Goal: Task Accomplishment & Management: Complete application form

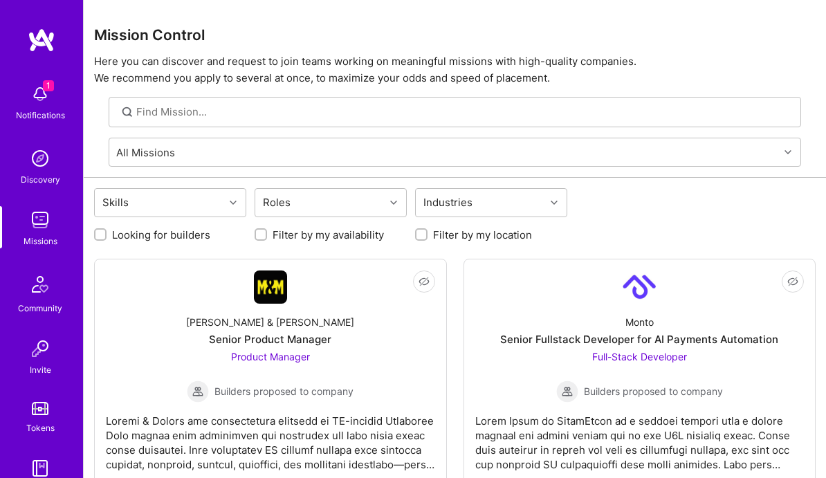
scroll to position [3885, 0]
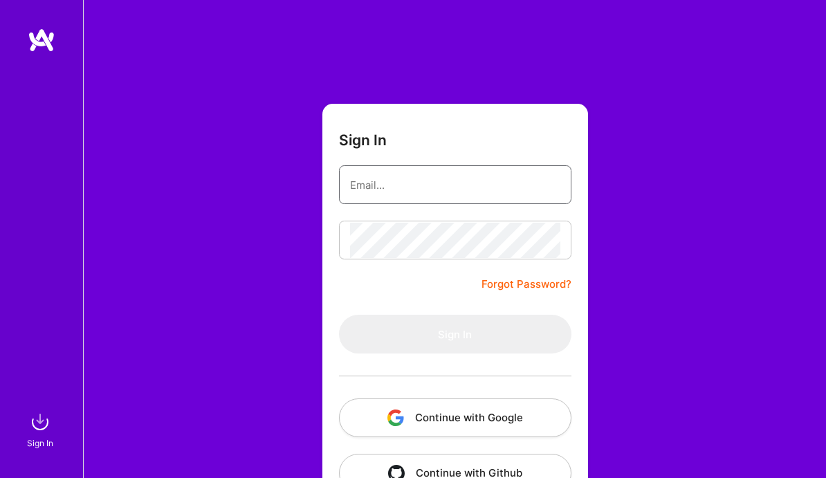
type input "[EMAIL_ADDRESS][DOMAIN_NAME]"
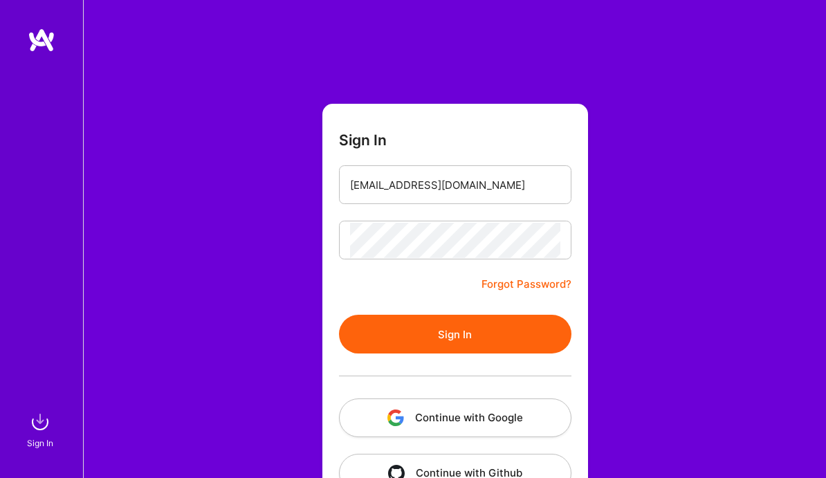
click at [426, 334] on button "Sign In" at bounding box center [455, 334] width 233 height 39
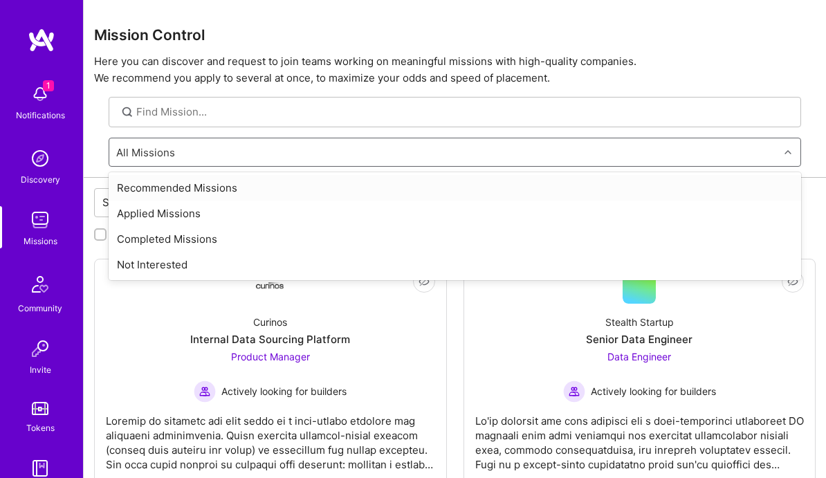
click at [309, 150] on div "All Missions" at bounding box center [444, 152] width 670 height 28
click at [317, 105] on input at bounding box center [463, 112] width 655 height 15
click at [331, 158] on div "All Missions" at bounding box center [444, 152] width 670 height 28
click at [314, 193] on div "Recommended Missions" at bounding box center [455, 188] width 693 height 26
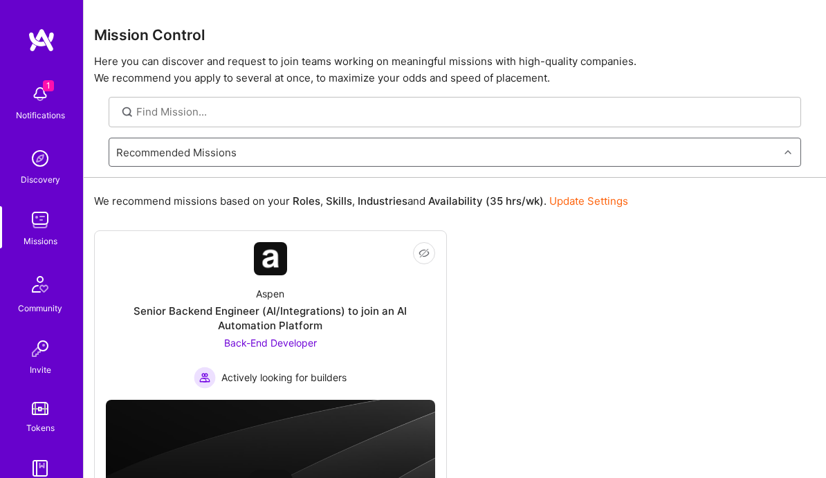
click at [400, 149] on div "Recommended Missions" at bounding box center [444, 152] width 670 height 28
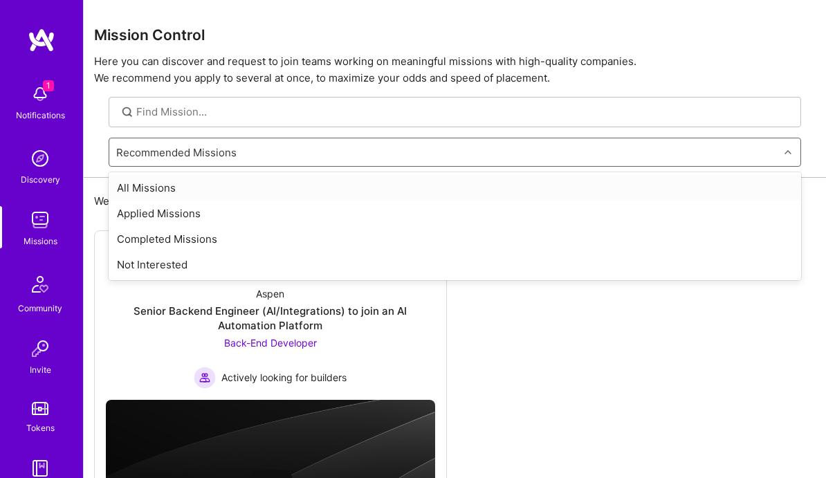
click at [373, 189] on div "All Missions" at bounding box center [455, 188] width 693 height 26
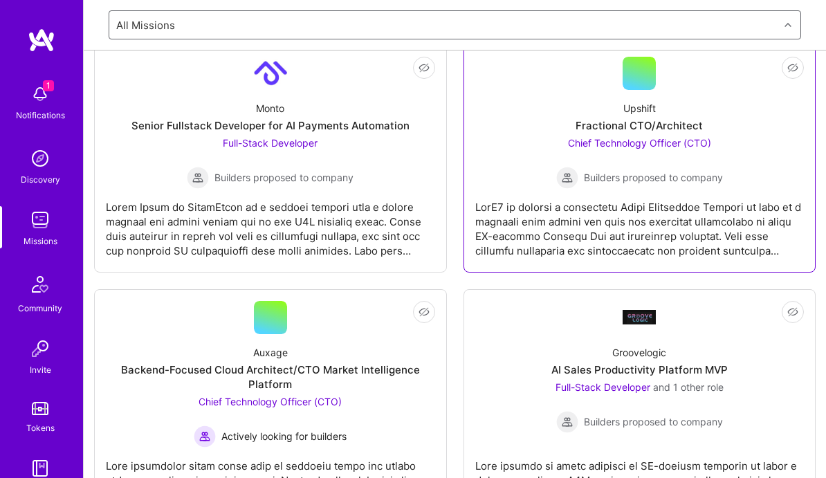
scroll to position [697, 0]
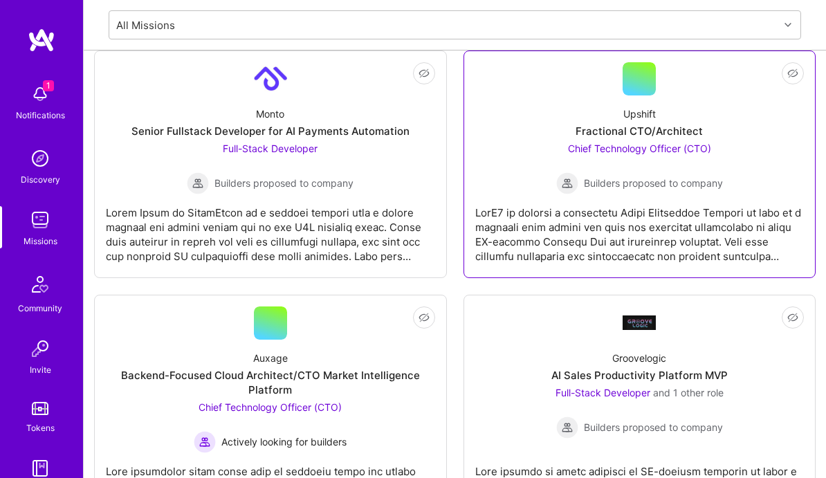
click at [646, 120] on div "Upshift" at bounding box center [640, 114] width 33 height 15
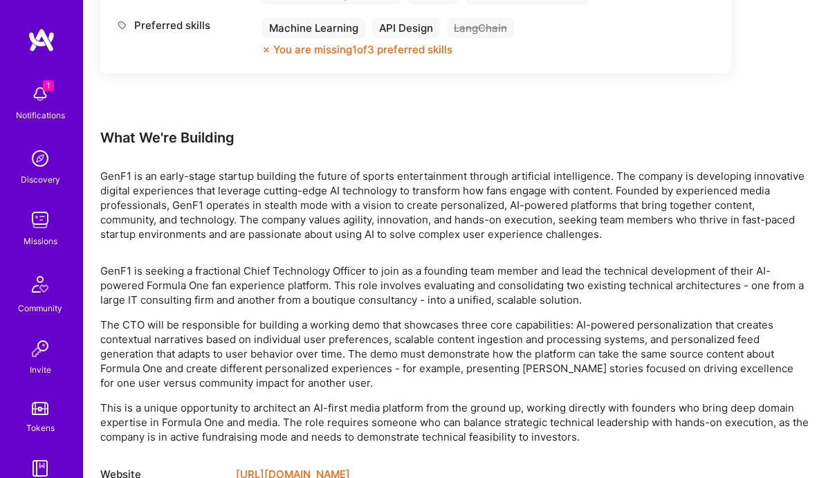
scroll to position [761, 0]
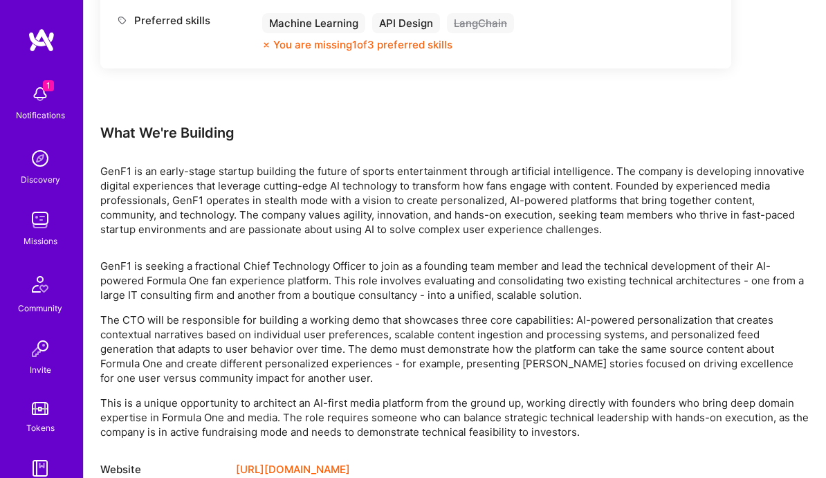
drag, startPoint x: 349, startPoint y: 350, endPoint x: 393, endPoint y: 383, distance: 55.8
click at [393, 383] on p "The CTO will be responsible for building a working demo that showcases three co…" at bounding box center [454, 349] width 709 height 73
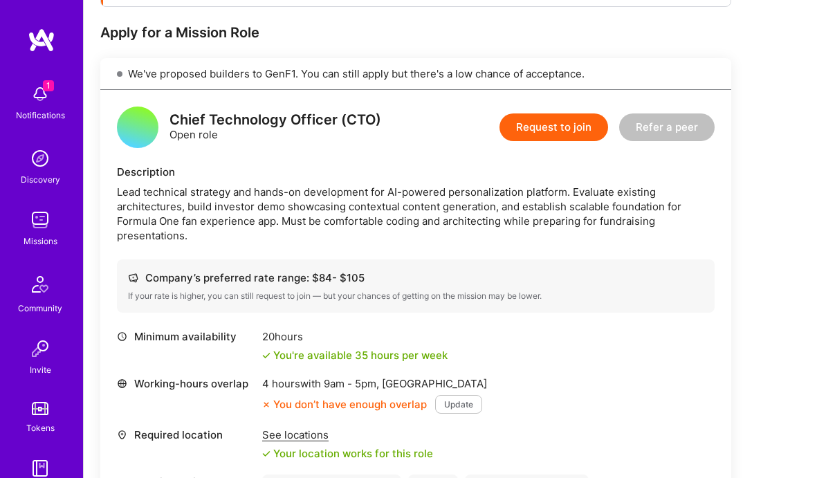
scroll to position [253, 0]
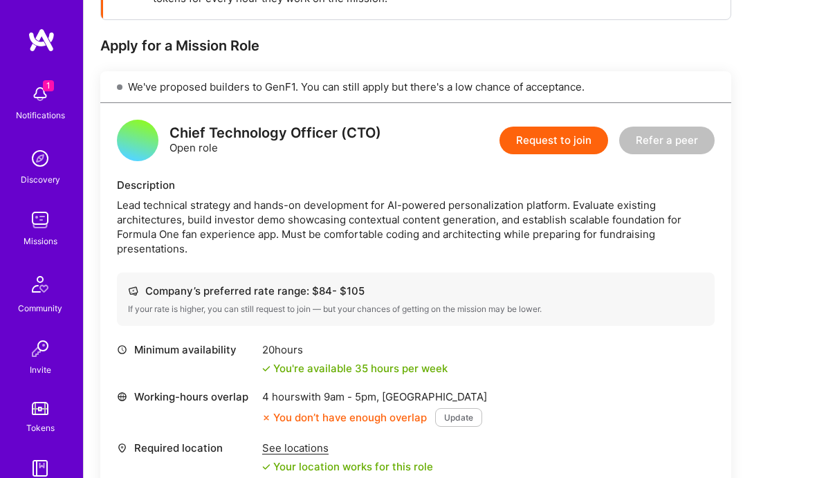
click at [541, 139] on button "Request to join" at bounding box center [554, 141] width 109 height 28
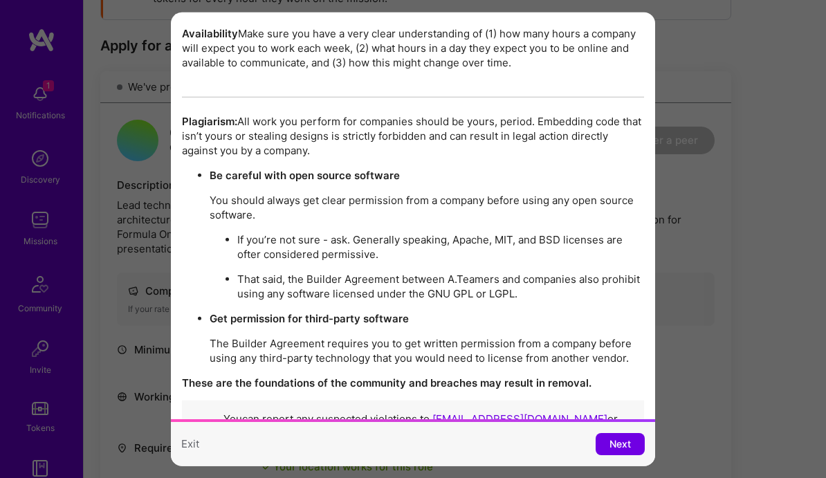
scroll to position [2278, 0]
click at [599, 446] on button "Next" at bounding box center [620, 444] width 49 height 22
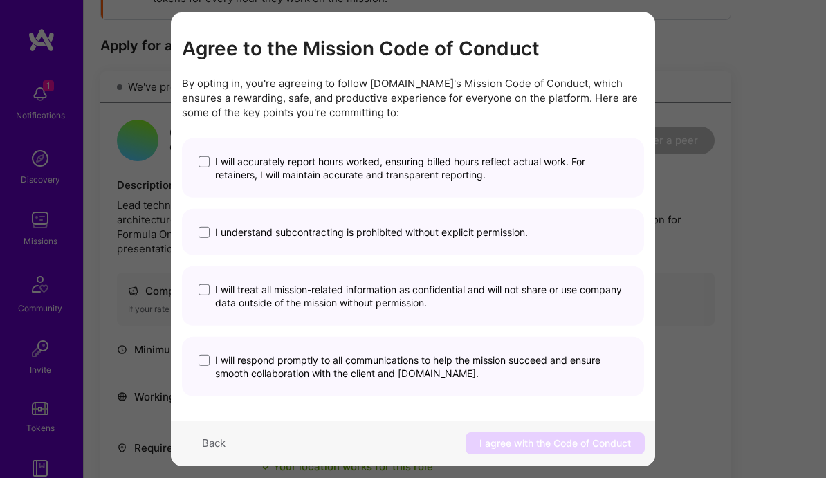
scroll to position [1, 0]
click at [345, 174] on span "I will accurately report hours worked, ensuring billed hours reflect actual wor…" at bounding box center [421, 169] width 412 height 26
click at [0, 0] on input "I will accurately report hours worked, ensuring billed hours reflect actual wor…" at bounding box center [0, 0] width 0 height 0
click at [300, 235] on span "I understand subcontracting is prohibited without explicit permission." at bounding box center [371, 232] width 313 height 13
click at [0, 0] on input "I understand subcontracting is prohibited without explicit permission." at bounding box center [0, 0] width 0 height 0
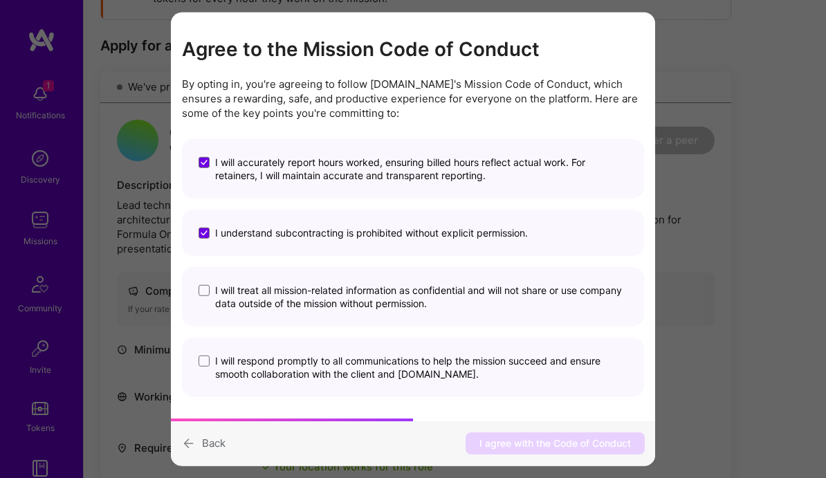
click at [280, 296] on span "I will treat all mission-related information as confidential and will not share…" at bounding box center [421, 297] width 412 height 26
click at [0, 0] on input "I will treat all mission-related information as confidential and will not share…" at bounding box center [0, 0] width 0 height 0
click at [257, 372] on span "I will respond promptly to all communications to help the mission succeed and e…" at bounding box center [421, 367] width 412 height 26
click at [0, 0] on input "I will respond promptly to all communications to help the mission succeed and e…" at bounding box center [0, 0] width 0 height 0
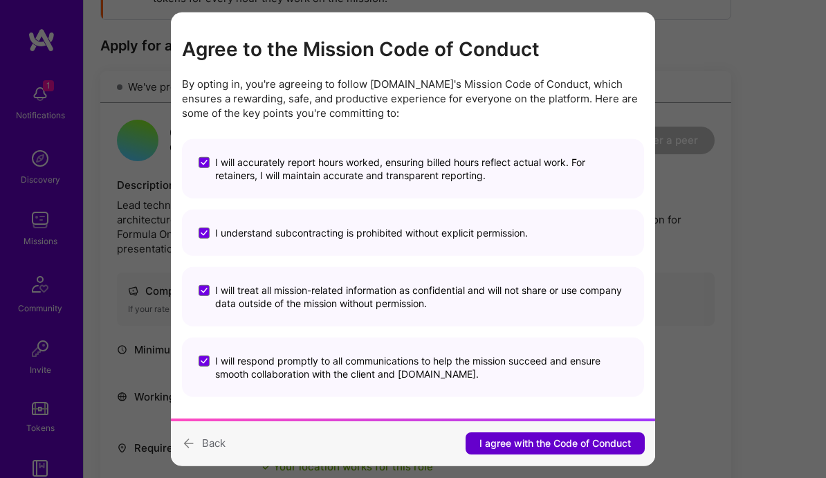
click at [518, 446] on span "I agree with the Code of Conduct" at bounding box center [556, 444] width 152 height 14
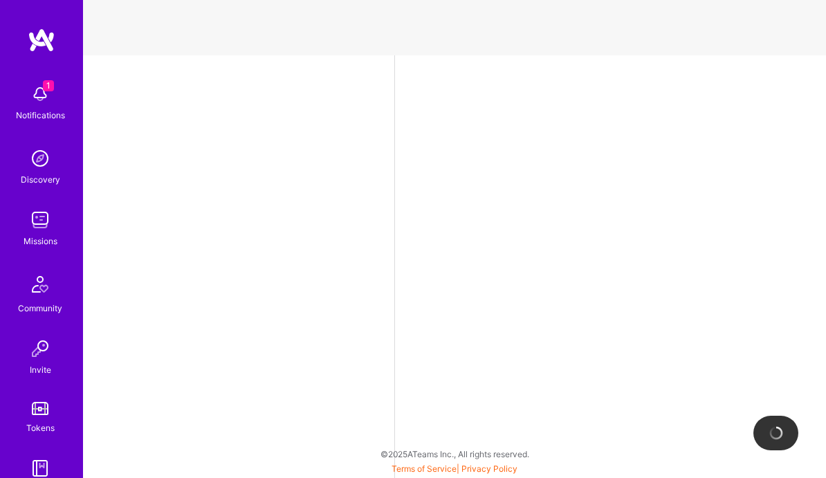
select select "US"
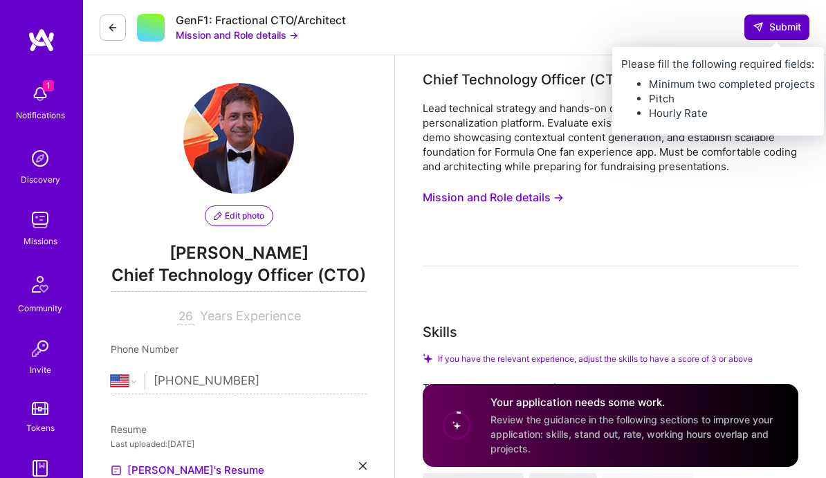
click at [772, 24] on span "Submit" at bounding box center [777, 27] width 48 height 14
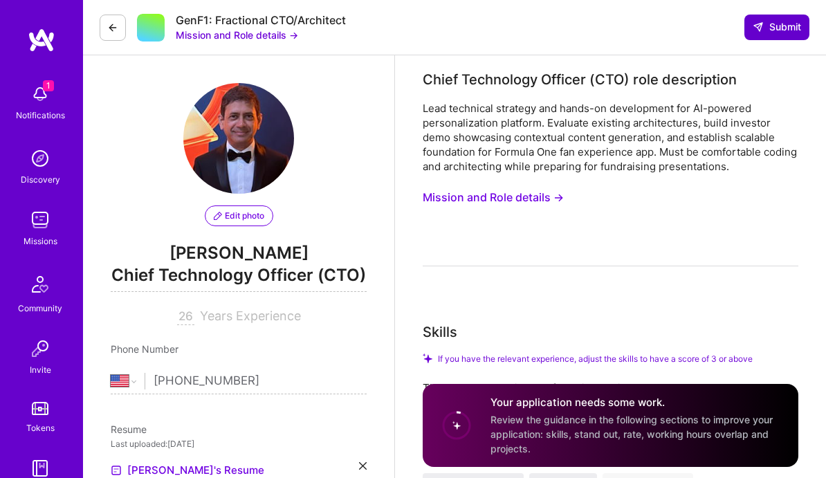
click at [770, 27] on span "Submit" at bounding box center [777, 27] width 48 height 14
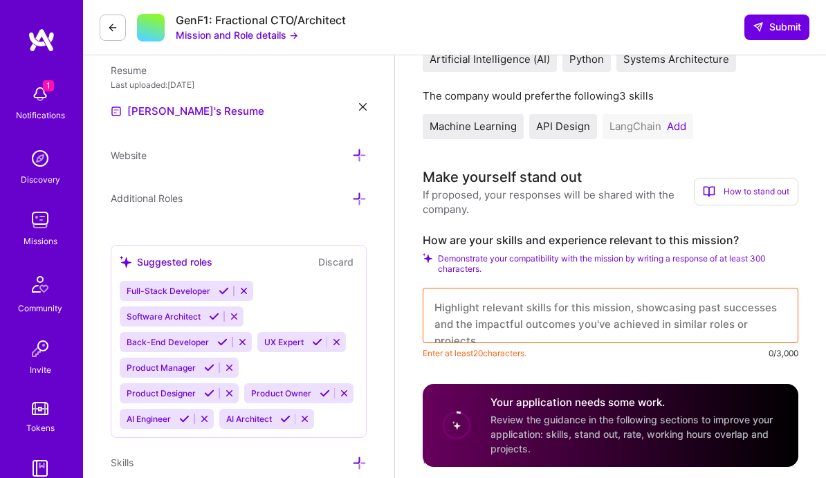
scroll to position [369, 0]
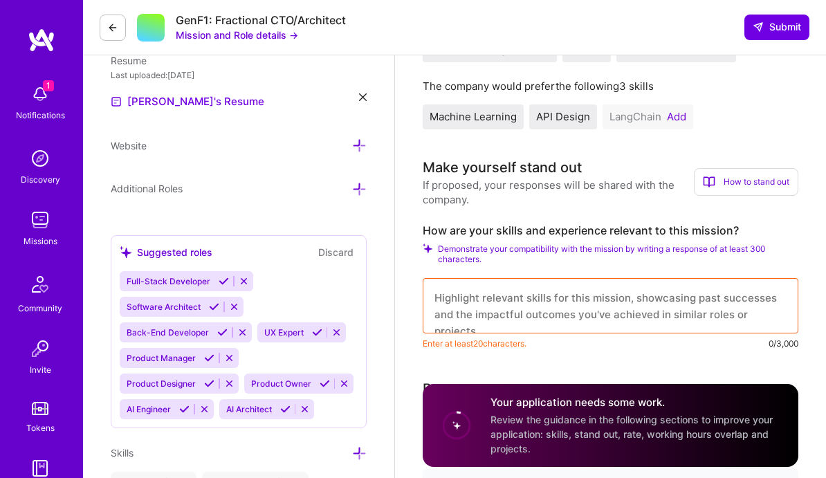
click at [677, 122] on button "Add" at bounding box center [676, 116] width 19 height 11
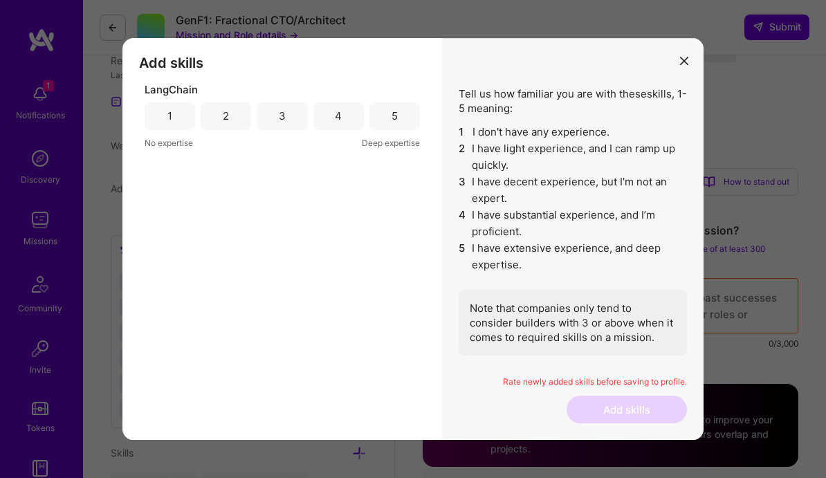
click at [287, 116] on div "3" at bounding box center [282, 116] width 51 height 28
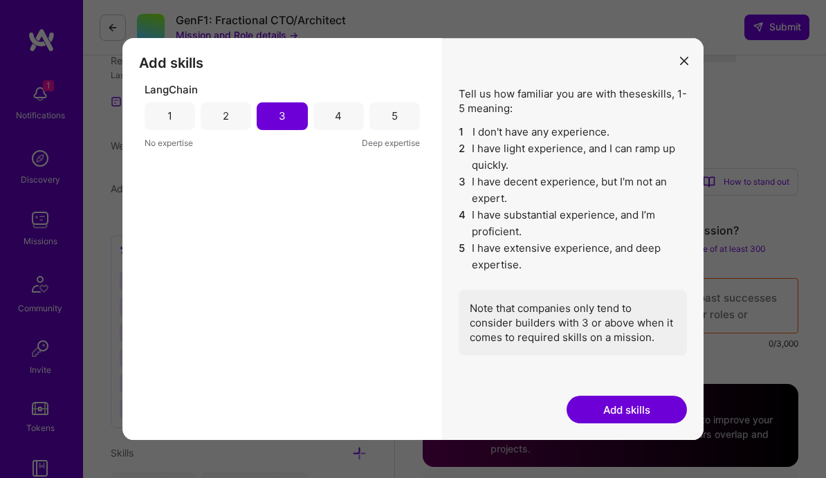
click at [619, 419] on button "Add skills" at bounding box center [627, 410] width 120 height 28
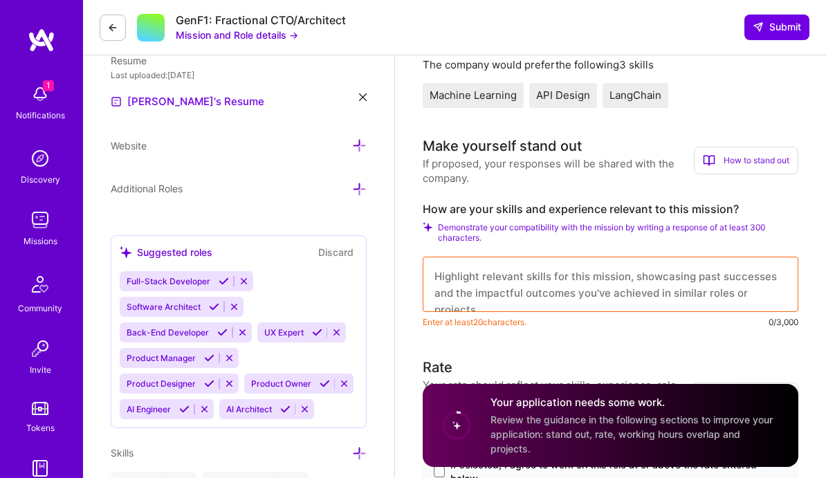
click at [599, 289] on textarea at bounding box center [611, 284] width 376 height 55
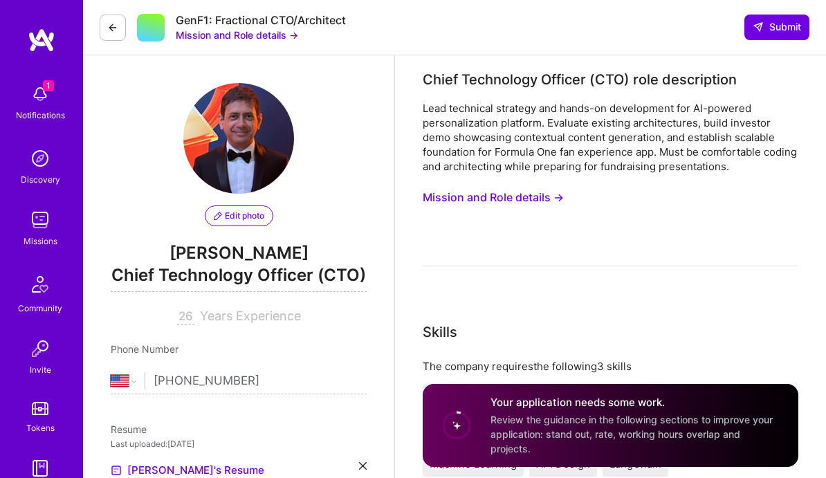
scroll to position [0, 0]
click at [488, 196] on button "Mission and Role details →" at bounding box center [493, 198] width 141 height 26
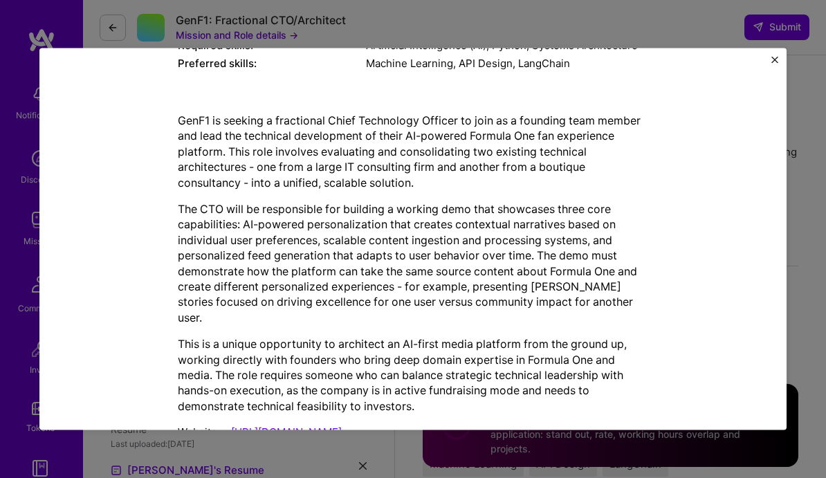
scroll to position [264, 0]
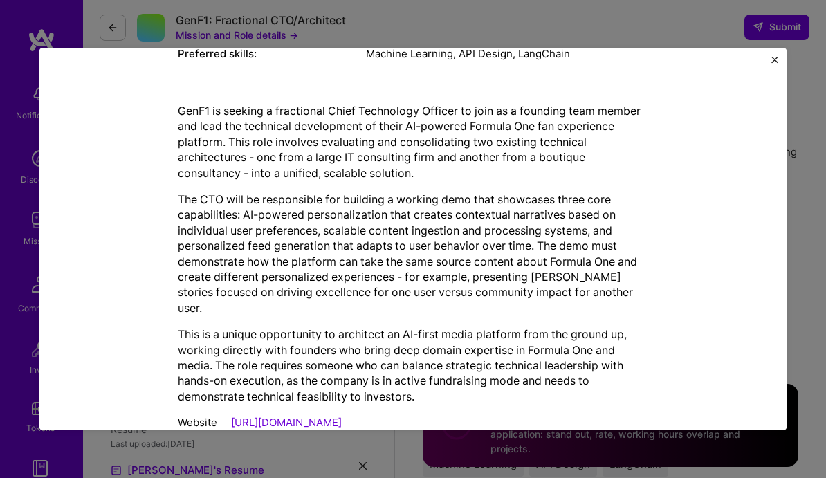
drag, startPoint x: 177, startPoint y: 109, endPoint x: 389, endPoint y: 338, distance: 312.0
click at [389, 338] on div "Mission Description and Role Details Chief Technology Officer (CTO) role descri…" at bounding box center [413, 116] width 725 height 643
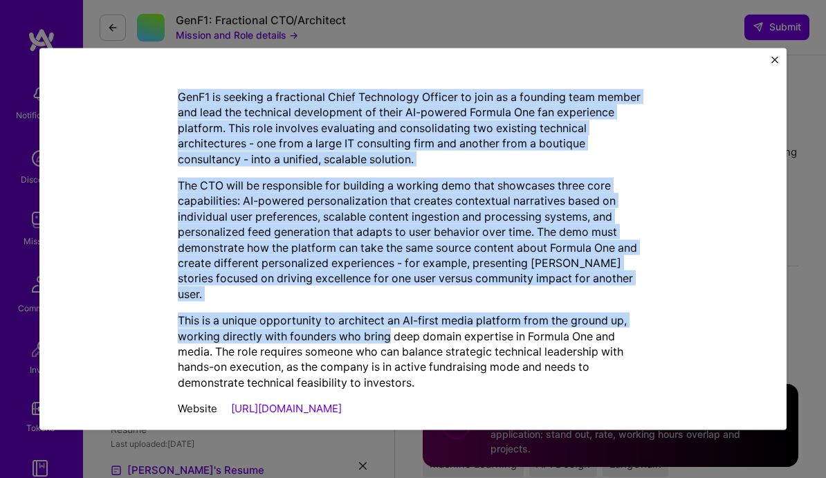
scroll to position [277, 0]
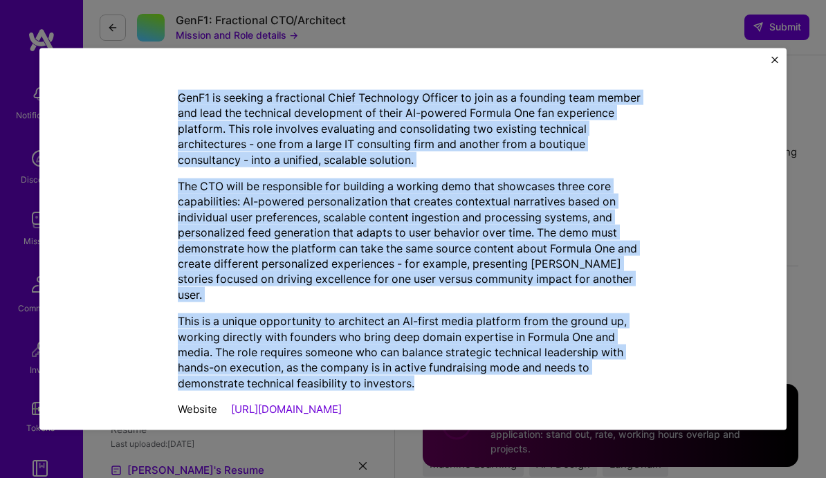
click at [432, 379] on p "This is a unique opportunity to architect an AI-first media platform from the g…" at bounding box center [413, 353] width 471 height 78
copy div "GenF1 is seeking a fractional Chief Technology Officer to join as a founding te…"
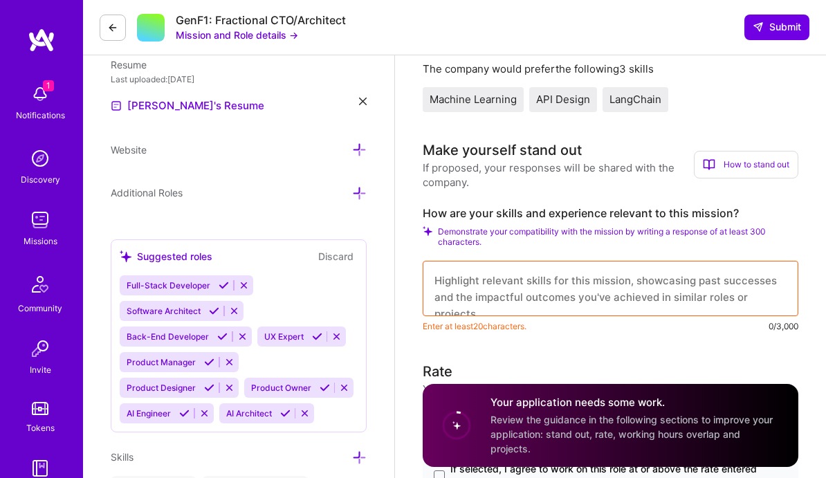
scroll to position [406, 0]
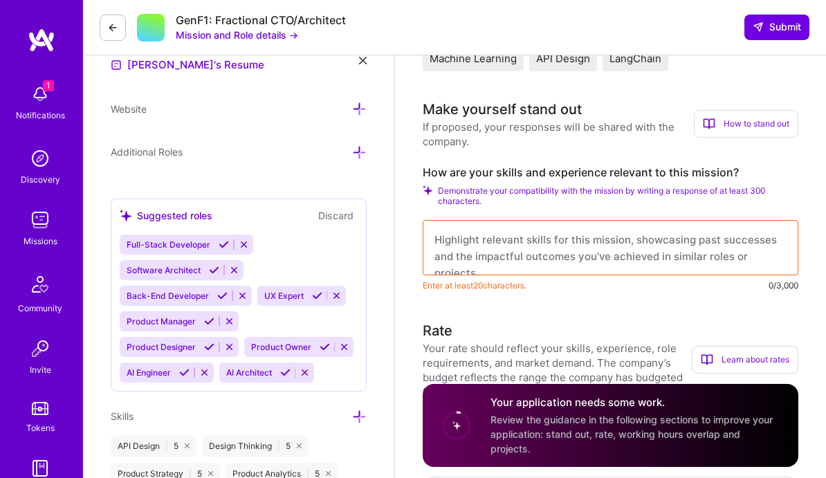
click at [549, 252] on textarea at bounding box center [611, 247] width 376 height 55
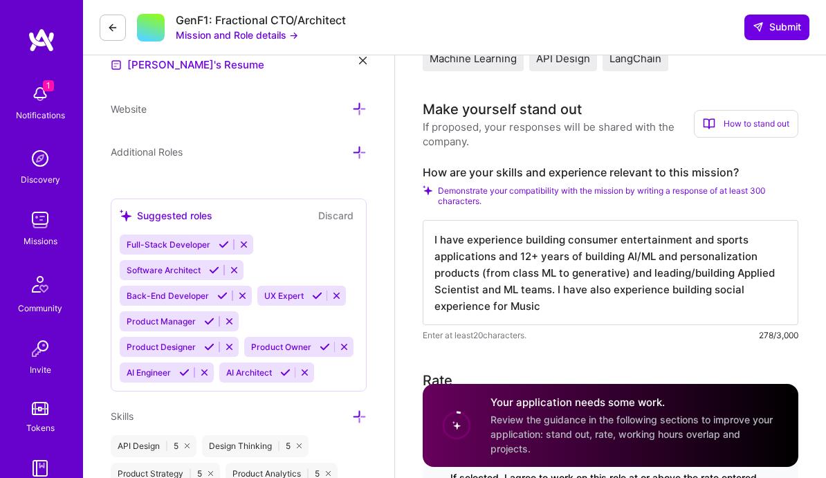
click at [456, 313] on textarea "I have experience building consumer entertainment and sports applications and 1…" at bounding box center [611, 272] width 376 height 105
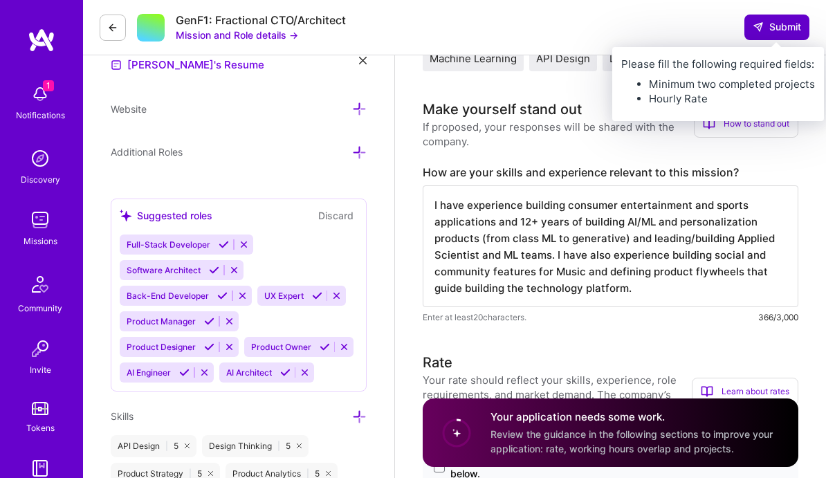
type textarea "I have experience building consumer entertainment and sports applications and 1…"
click at [771, 33] on span "Submit" at bounding box center [777, 27] width 48 height 14
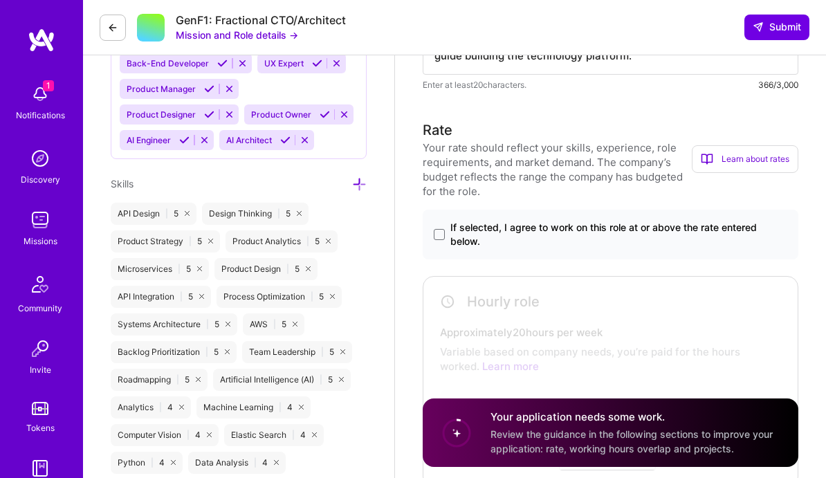
scroll to position [639, 0]
click at [518, 235] on span "If selected, I agree to work on this role at or above the rate entered below." at bounding box center [619, 234] width 337 height 28
click at [0, 0] on input "If selected, I agree to work on this role at or above the rate entered below." at bounding box center [0, 0] width 0 height 0
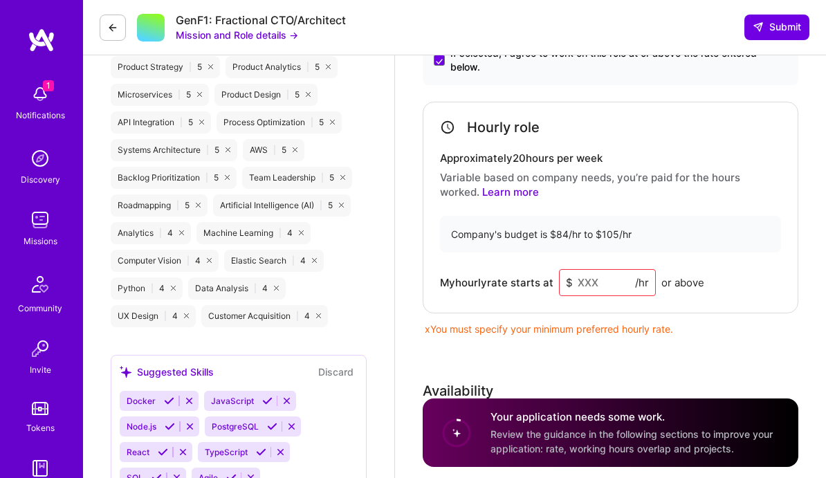
scroll to position [815, 0]
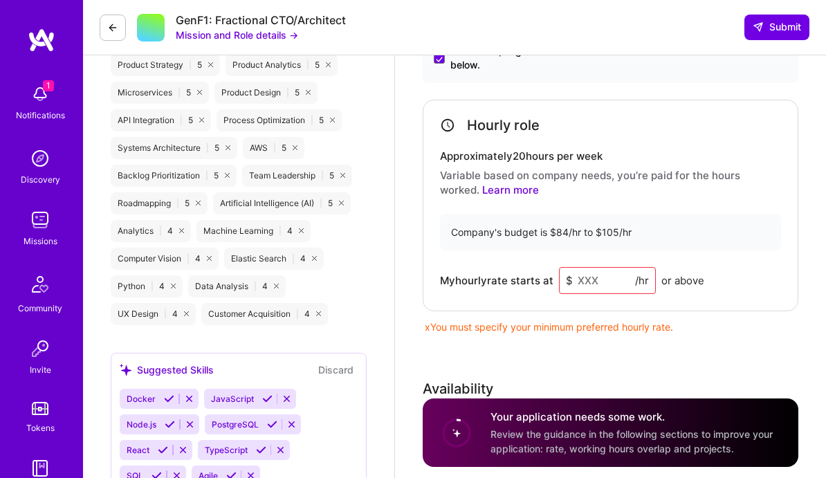
click at [591, 281] on input at bounding box center [607, 280] width 97 height 27
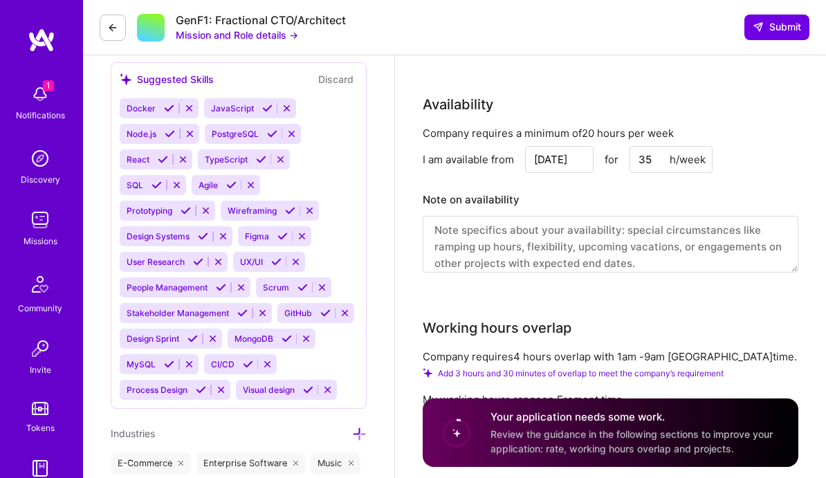
scroll to position [1106, 0]
type input "105"
click at [646, 165] on input "35" at bounding box center [671, 158] width 83 height 27
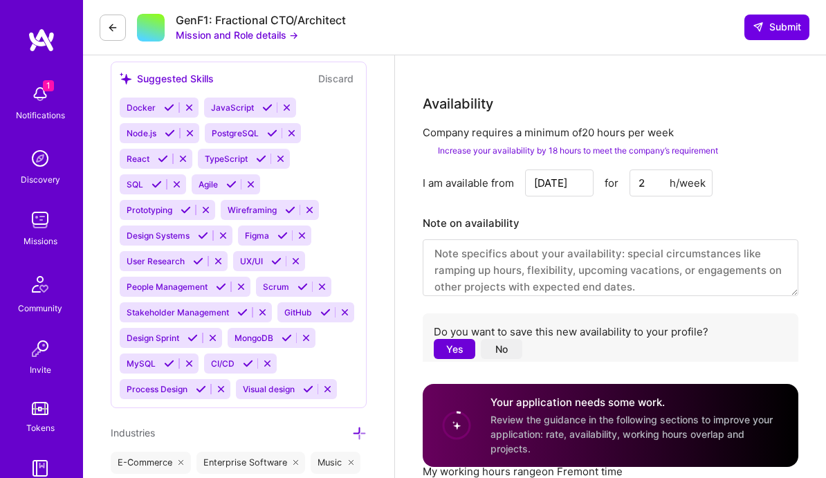
type input "20"
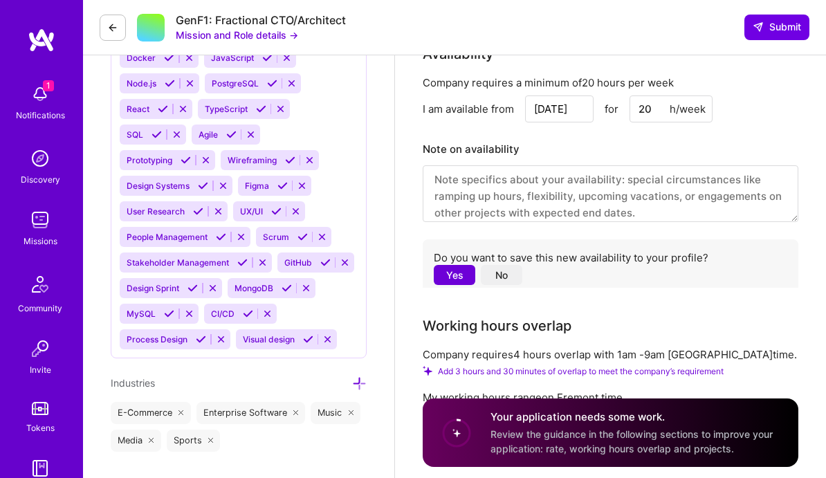
scroll to position [1161, 0]
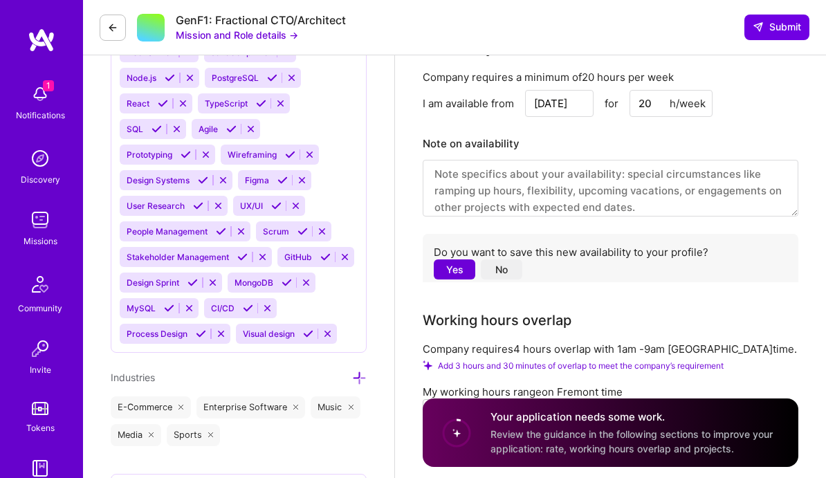
click at [502, 274] on button "No" at bounding box center [502, 270] width 42 height 20
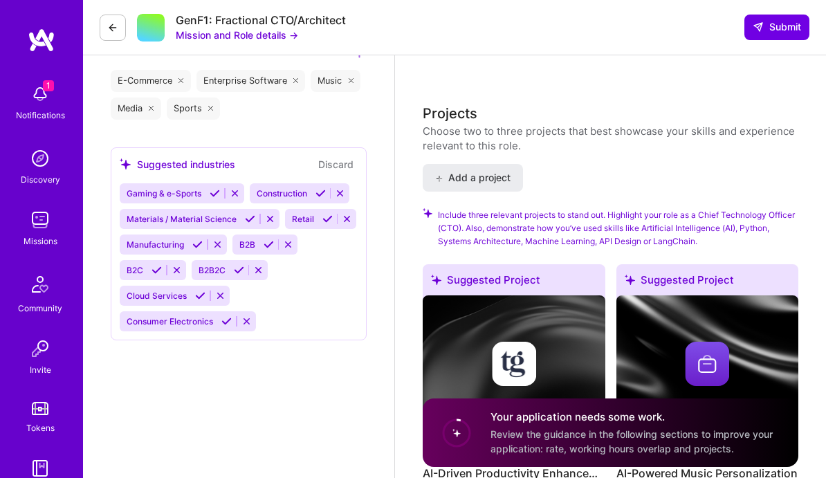
scroll to position [1495, 0]
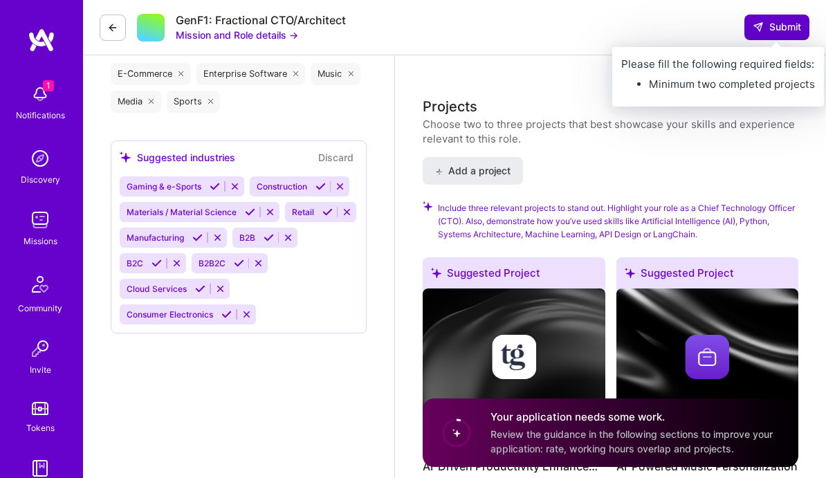
click at [778, 28] on span "Submit" at bounding box center [777, 27] width 48 height 14
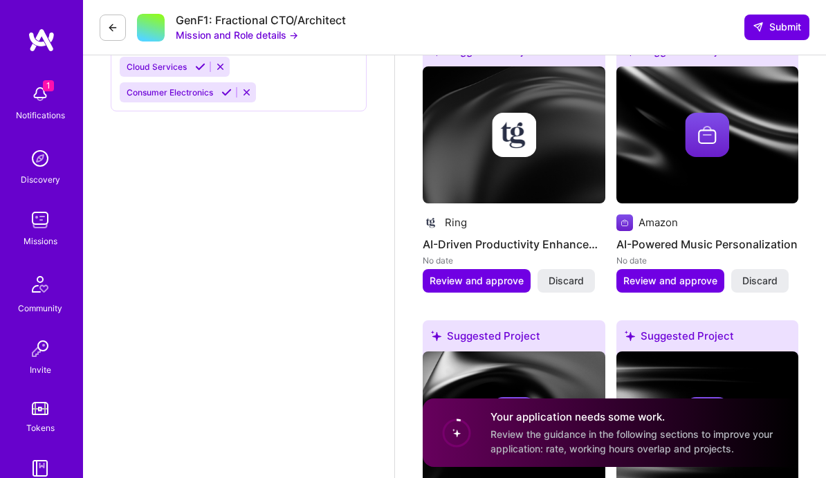
scroll to position [1727, 0]
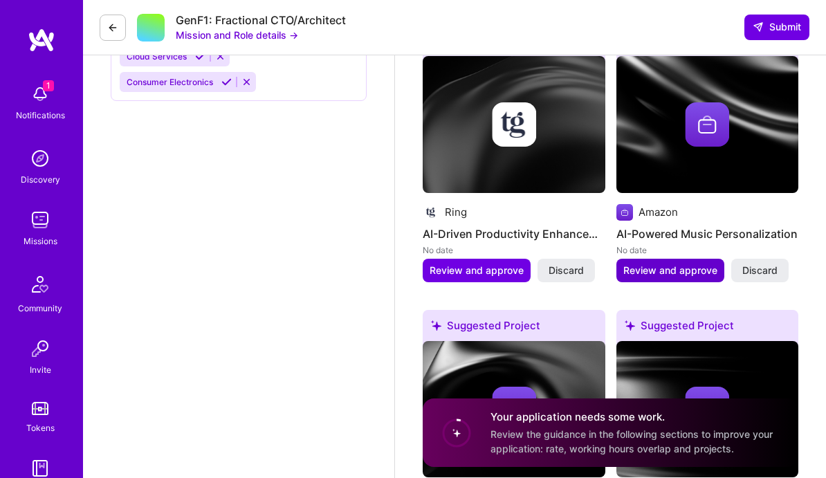
click at [671, 278] on span "Review and approve" at bounding box center [671, 271] width 94 height 14
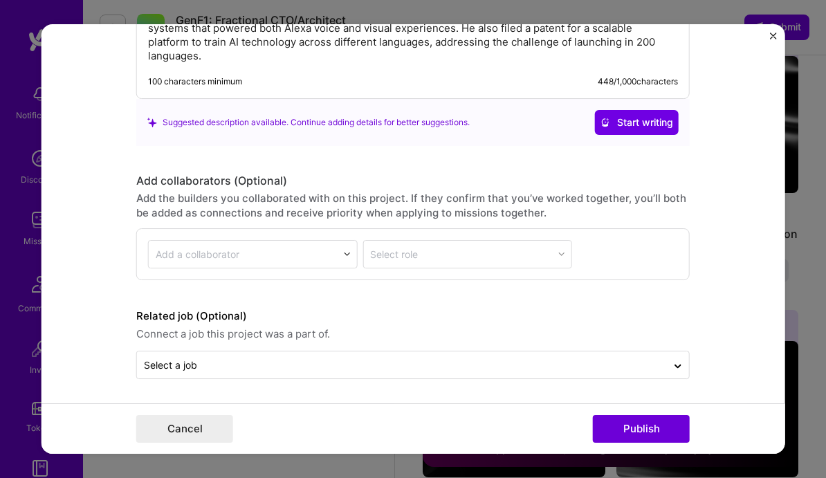
scroll to position [1382, 0]
click at [637, 435] on button "Publish" at bounding box center [641, 429] width 97 height 28
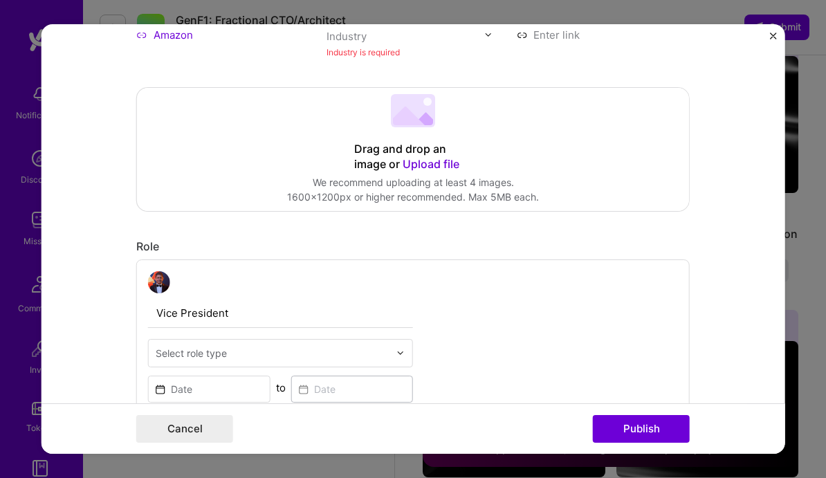
scroll to position [91, 0]
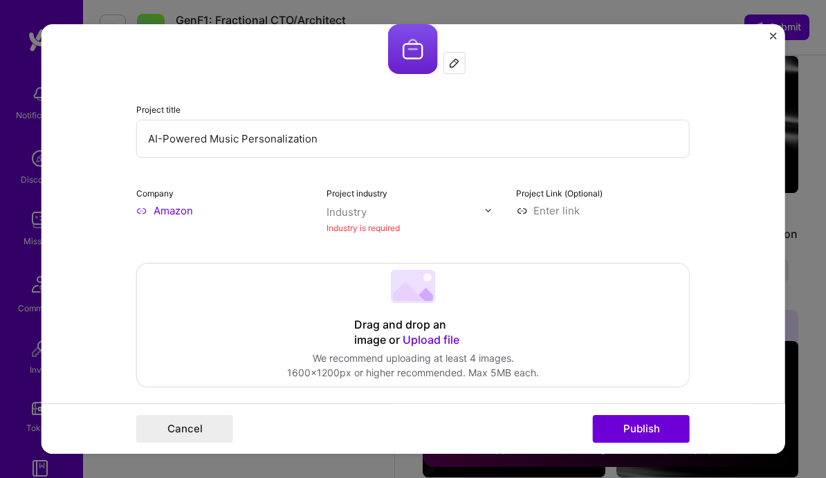
click at [485, 209] on img at bounding box center [488, 210] width 8 height 8
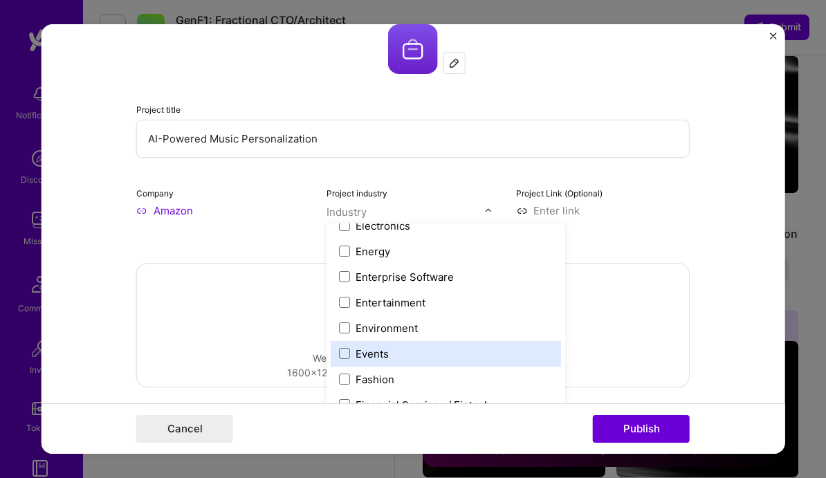
scroll to position [1296, 0]
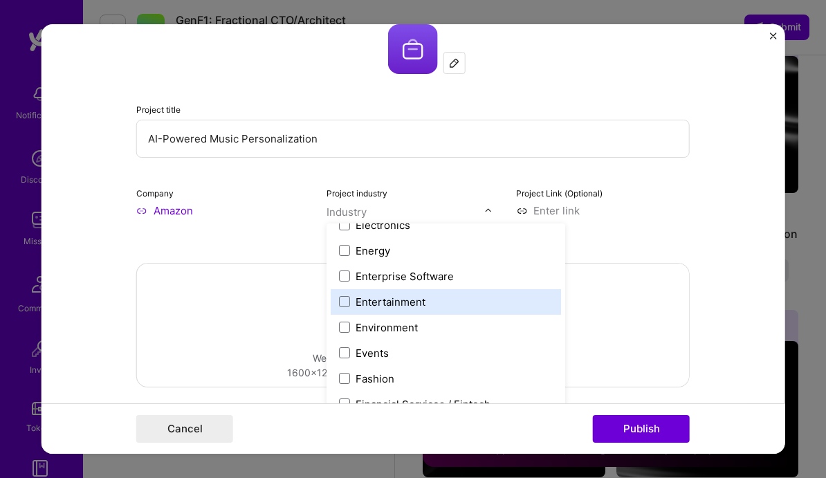
click at [442, 300] on label "Entertainment" at bounding box center [446, 302] width 214 height 15
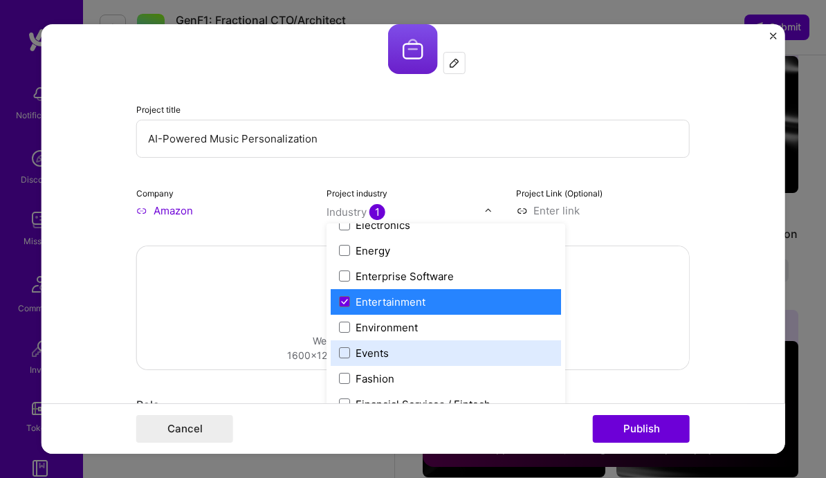
click at [725, 305] on form "Editing suggested project This project is suggested based on your LinkedIn, res…" at bounding box center [414, 239] width 744 height 430
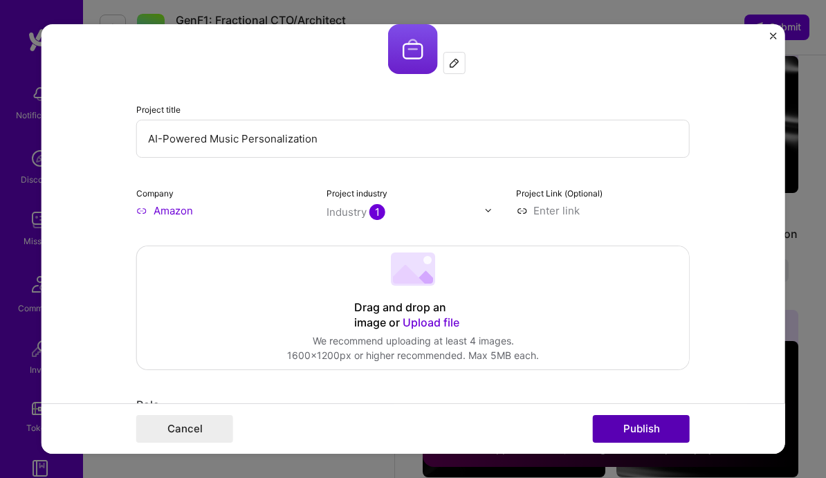
click at [646, 430] on button "Publish" at bounding box center [641, 429] width 97 height 28
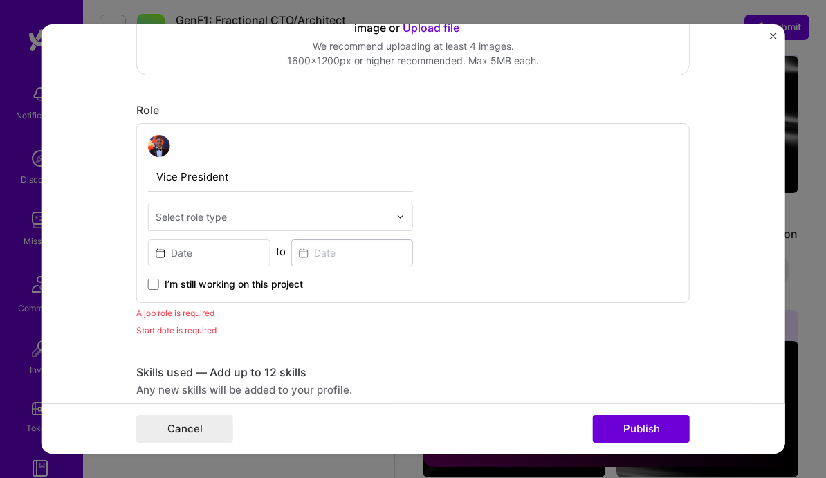
scroll to position [463, 0]
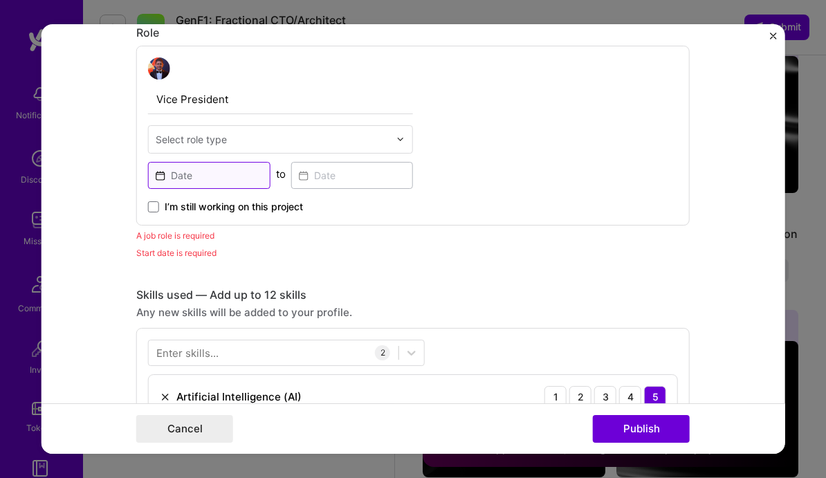
click at [202, 174] on input at bounding box center [209, 175] width 122 height 27
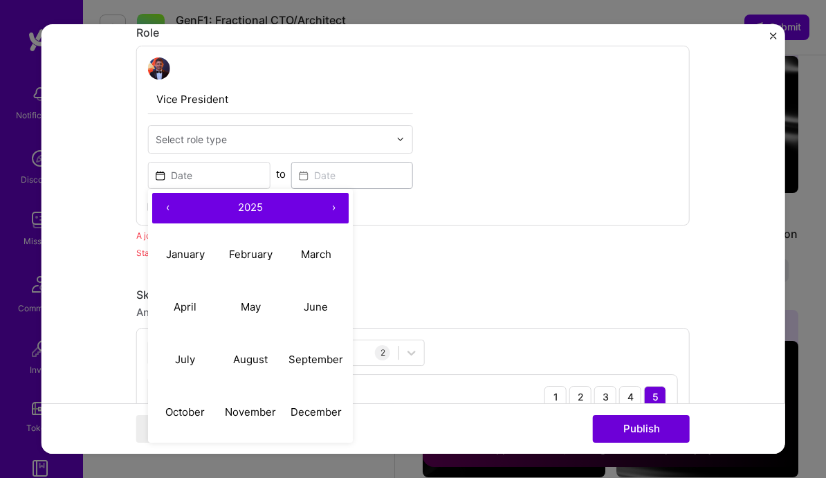
click at [167, 207] on button "‹" at bounding box center [167, 208] width 30 height 30
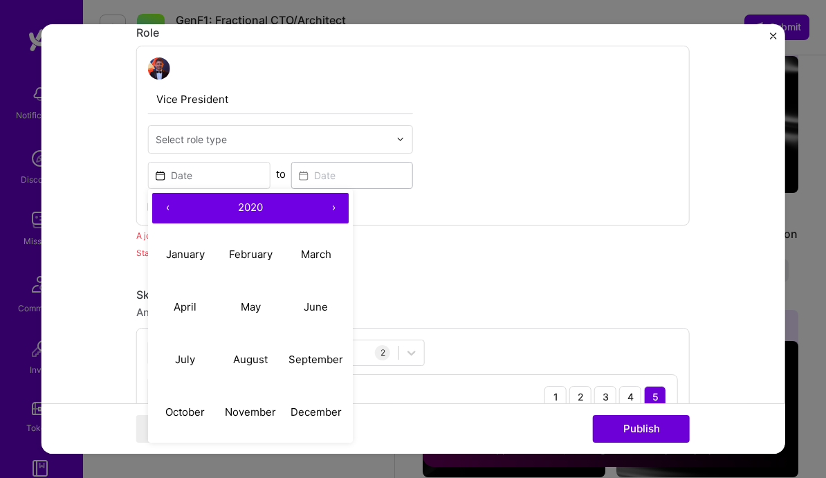
click at [167, 207] on button "‹" at bounding box center [167, 208] width 30 height 30
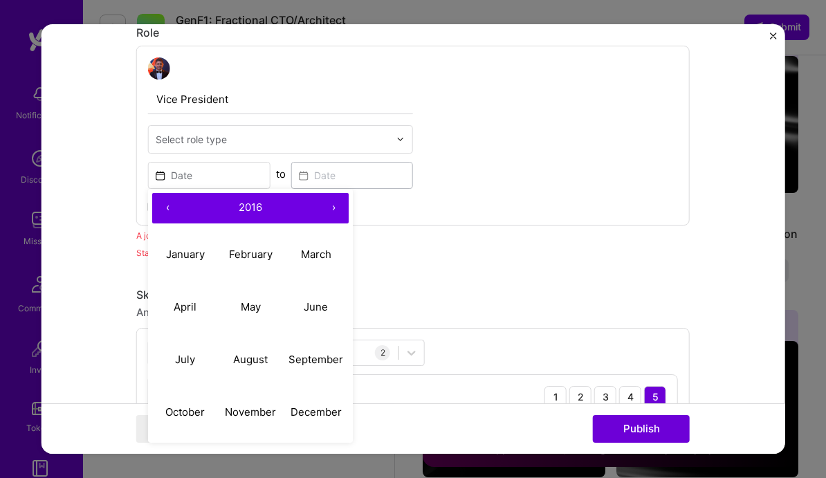
click at [167, 207] on button "‹" at bounding box center [167, 208] width 30 height 30
click at [333, 206] on button "›" at bounding box center [333, 208] width 30 height 30
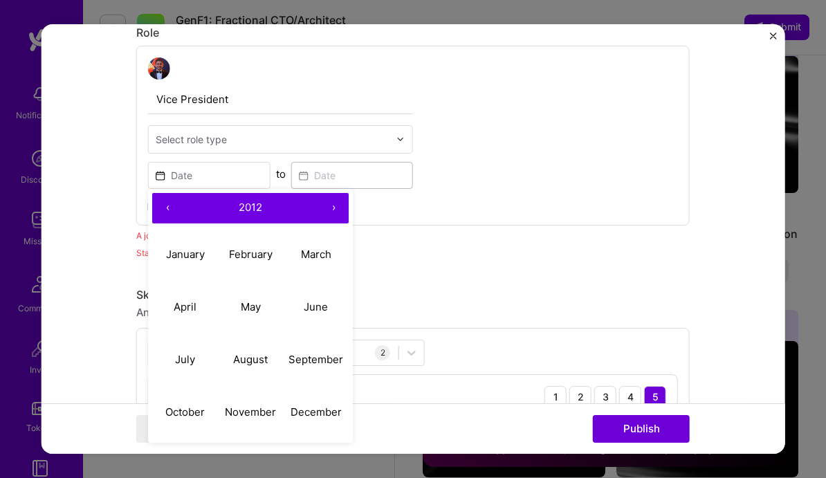
click at [333, 206] on button "›" at bounding box center [333, 208] width 30 height 30
click at [307, 411] on abbr "December" at bounding box center [316, 412] width 51 height 13
type input "[DATE]"
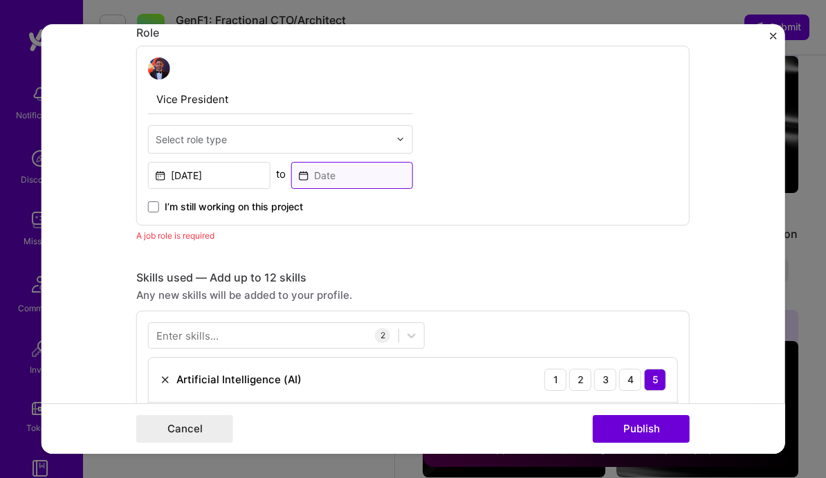
click at [325, 171] on input at bounding box center [352, 175] width 122 height 27
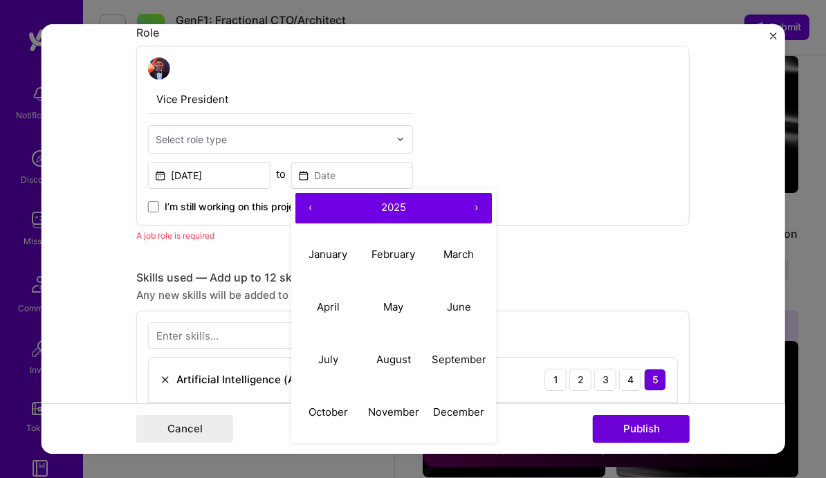
click at [309, 206] on button "‹" at bounding box center [311, 208] width 30 height 30
click at [336, 410] on abbr "October" at bounding box center [327, 412] width 39 height 13
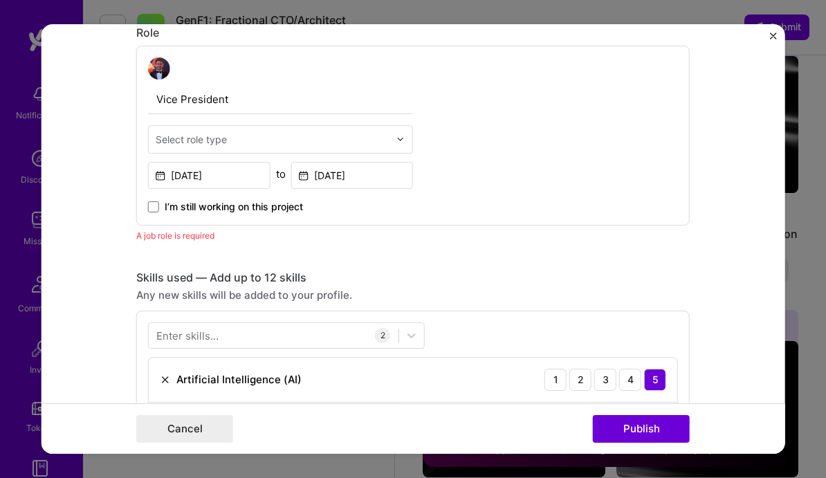
type input "[DATE]"
click at [271, 143] on input "text" at bounding box center [273, 139] width 234 height 15
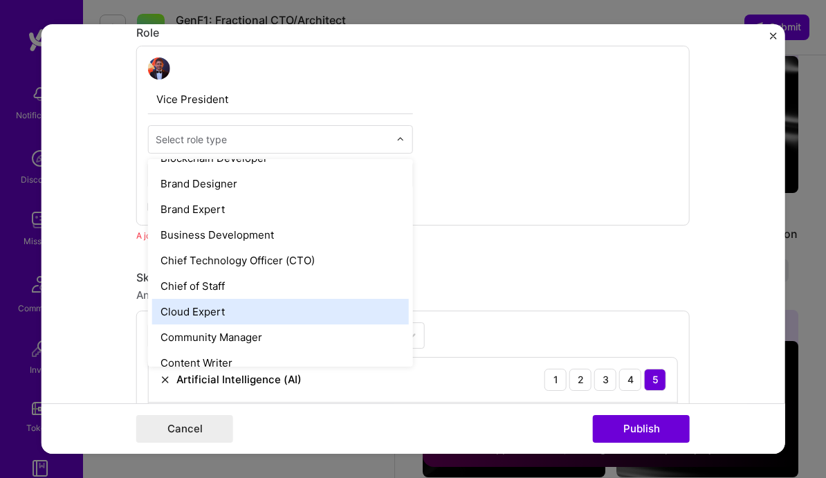
scroll to position [275, 0]
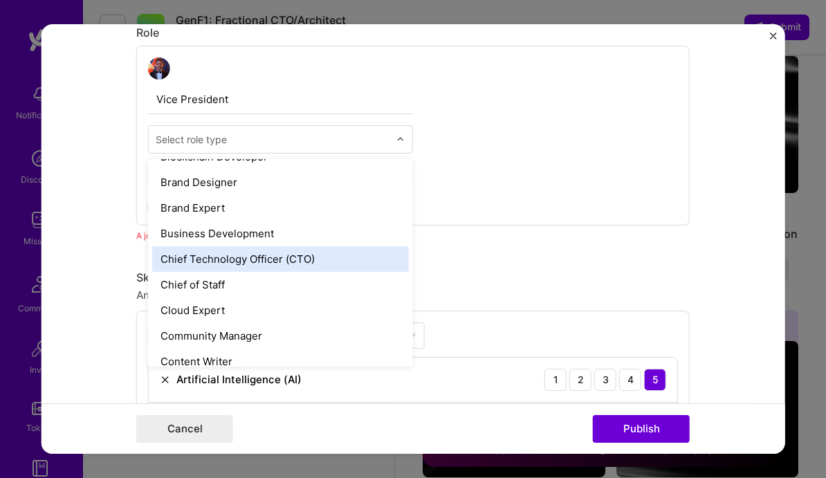
click at [272, 258] on div "Chief Technology Officer (CTO)" at bounding box center [280, 259] width 257 height 26
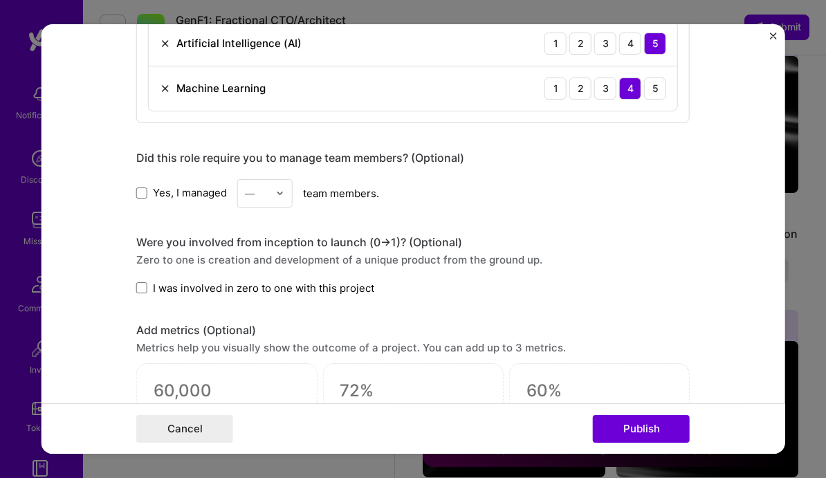
scroll to position [793, 0]
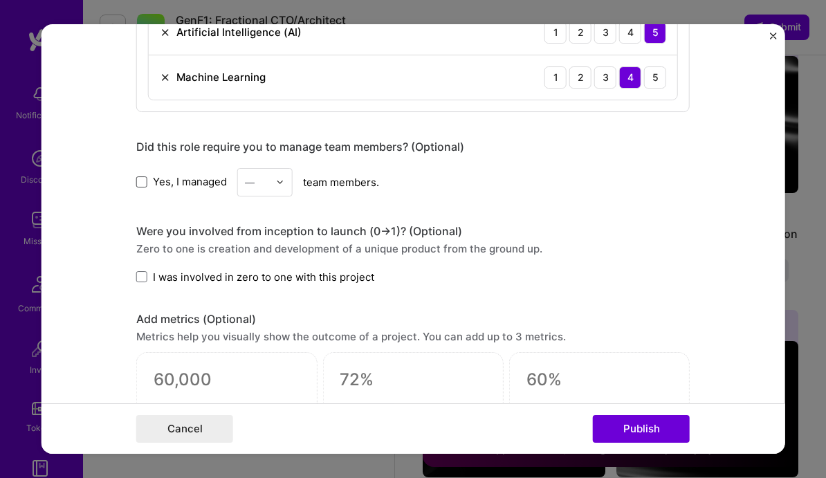
click at [143, 182] on span at bounding box center [141, 181] width 11 height 11
click at [0, 0] on input "Yes, I managed" at bounding box center [0, 0] width 0 height 0
click at [282, 179] on img at bounding box center [280, 182] width 8 height 8
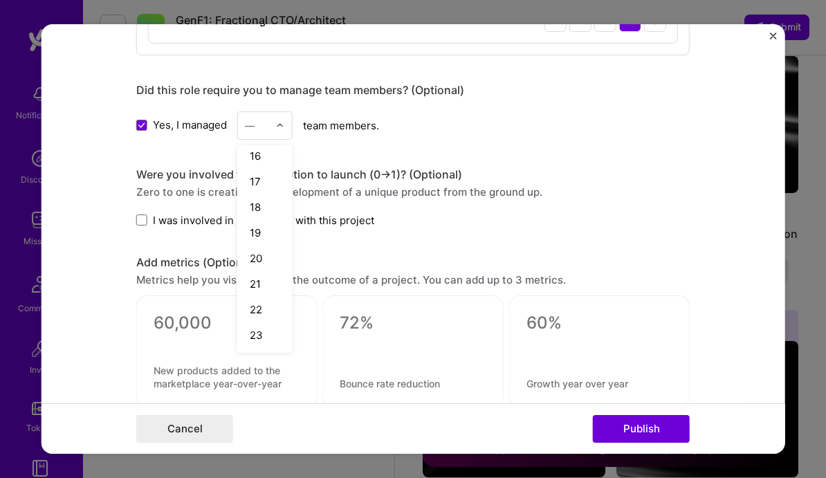
scroll to position [441, 0]
click at [267, 334] on div "25+" at bounding box center [265, 336] width 47 height 26
click at [142, 219] on span at bounding box center [141, 220] width 11 height 11
click at [0, 0] on input "I was involved in zero to one with this project" at bounding box center [0, 0] width 0 height 0
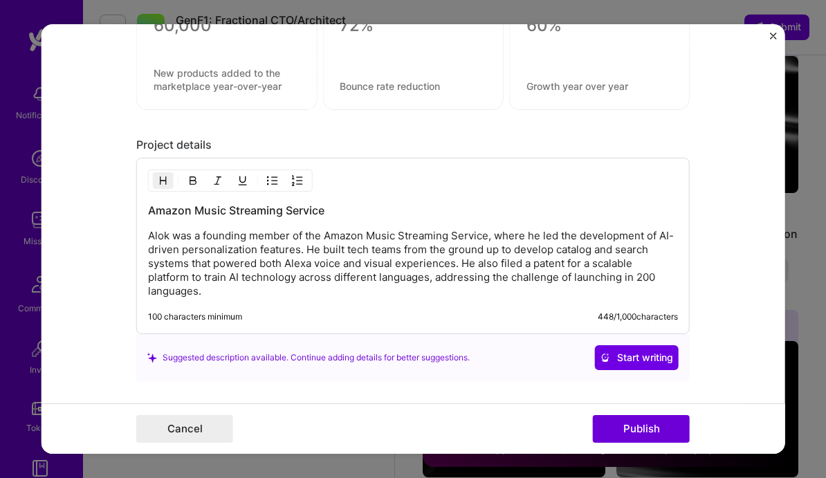
scroll to position [1187, 0]
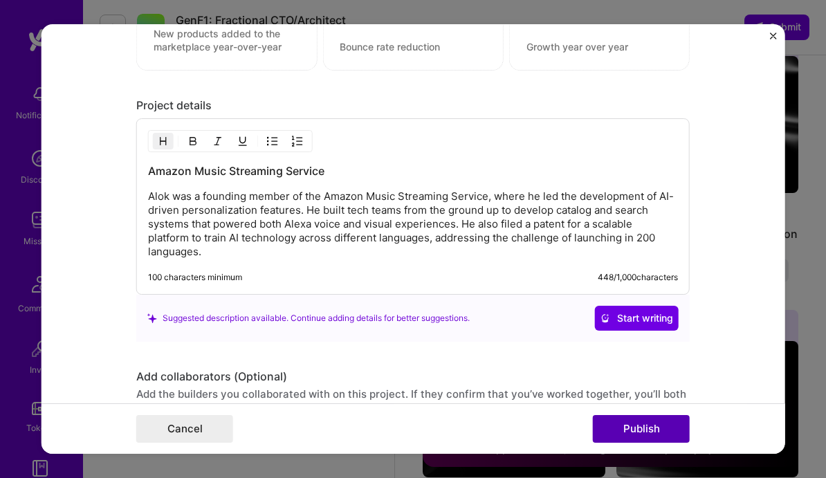
click at [635, 427] on button "Publish" at bounding box center [641, 429] width 97 height 28
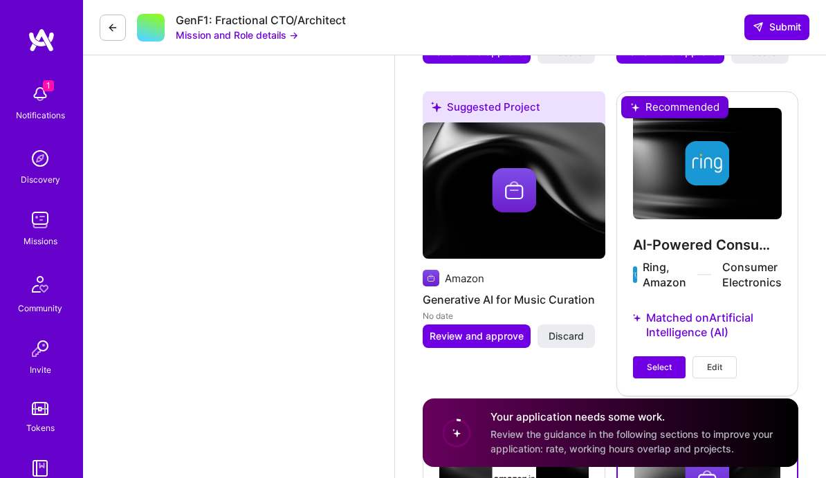
scroll to position [1934, 0]
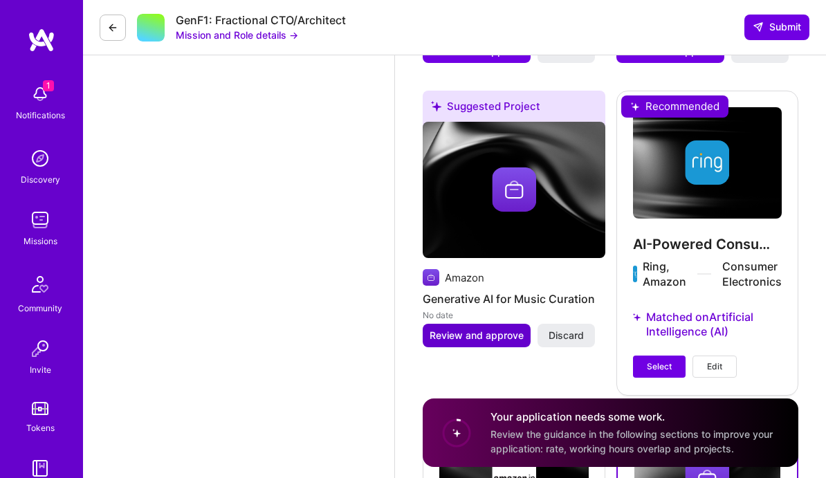
click at [487, 343] on span "Review and approve" at bounding box center [477, 336] width 94 height 14
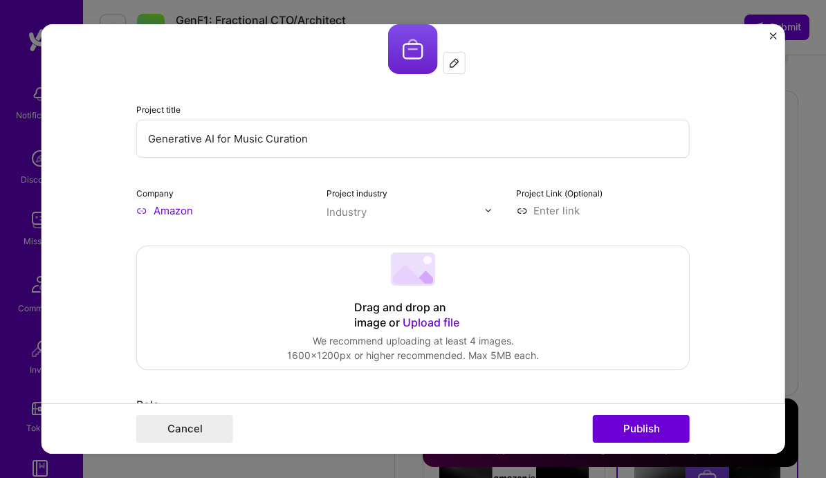
scroll to position [91, 0]
click at [489, 208] on img at bounding box center [488, 210] width 8 height 8
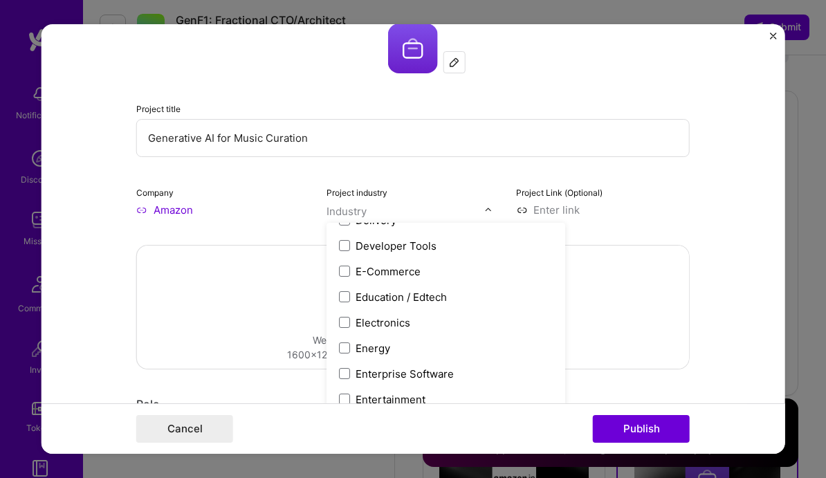
scroll to position [1222, 0]
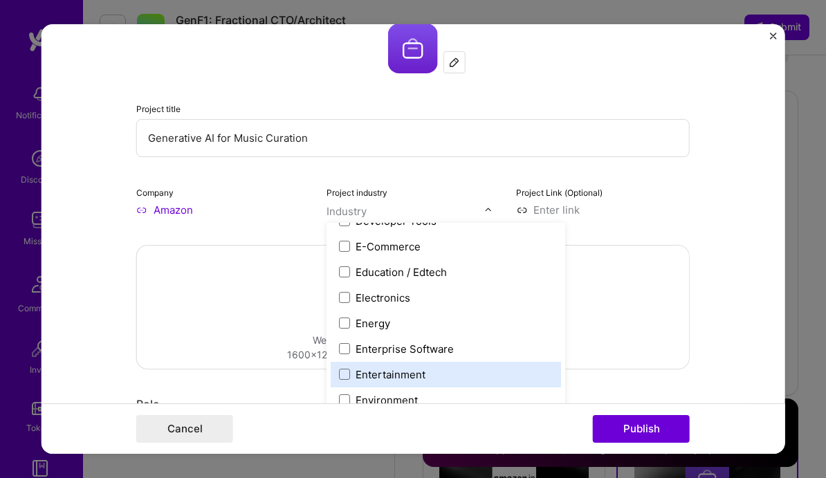
click at [420, 376] on div "Entertainment" at bounding box center [391, 374] width 70 height 15
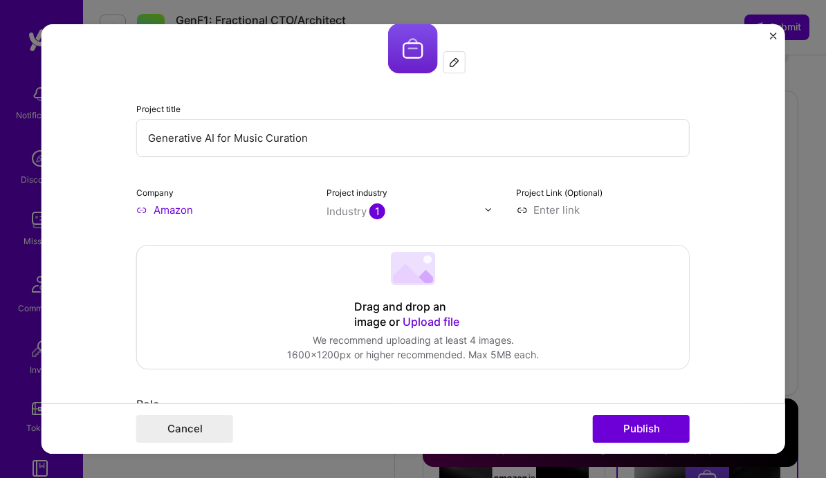
click at [671, 212] on input at bounding box center [603, 210] width 174 height 15
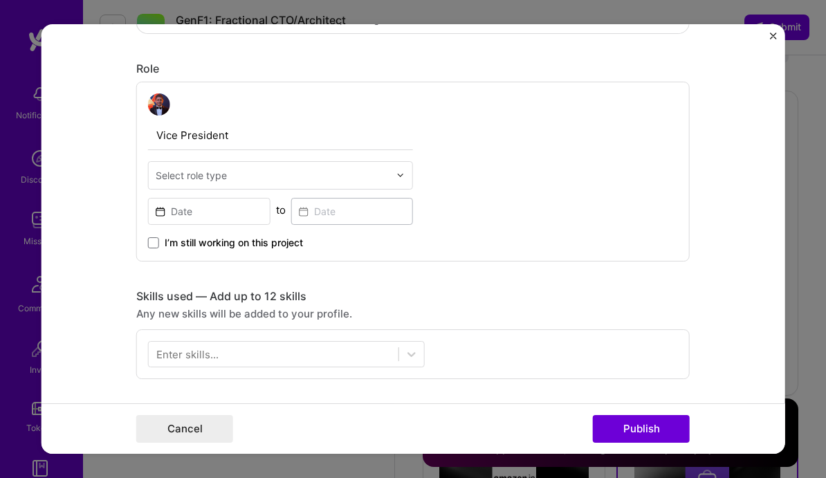
scroll to position [428, 0]
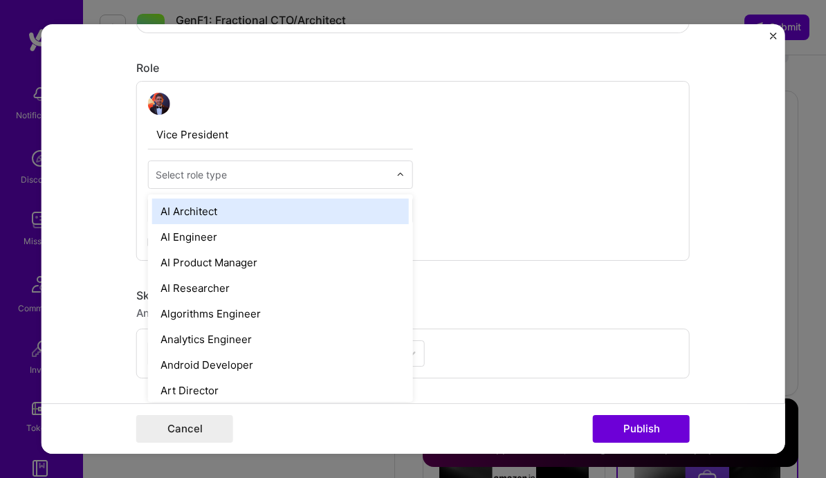
click at [401, 171] on img at bounding box center [401, 174] width 8 height 8
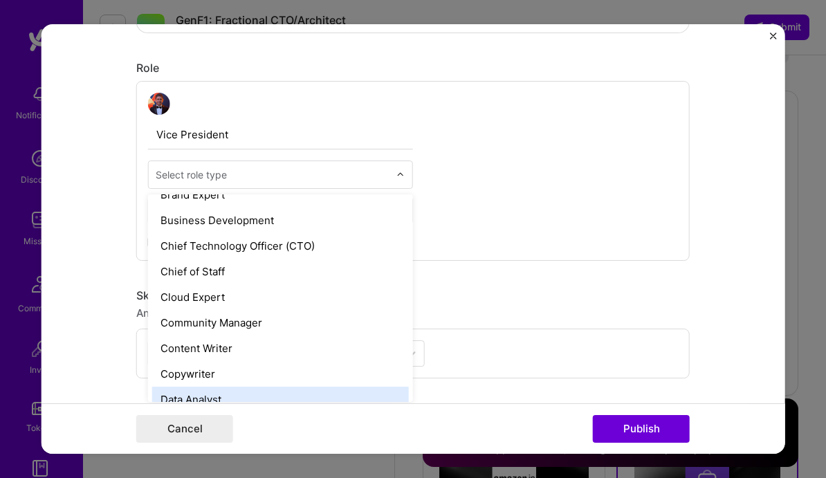
scroll to position [323, 0]
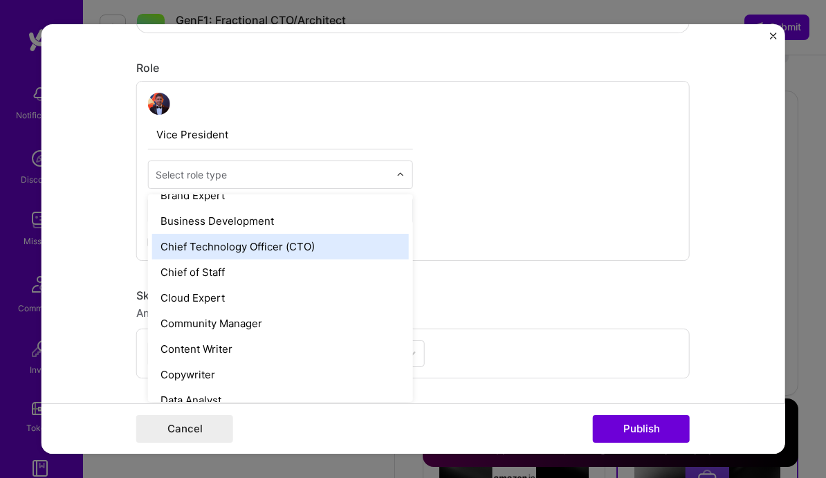
click at [334, 244] on div "Chief Technology Officer (CTO)" at bounding box center [280, 247] width 257 height 26
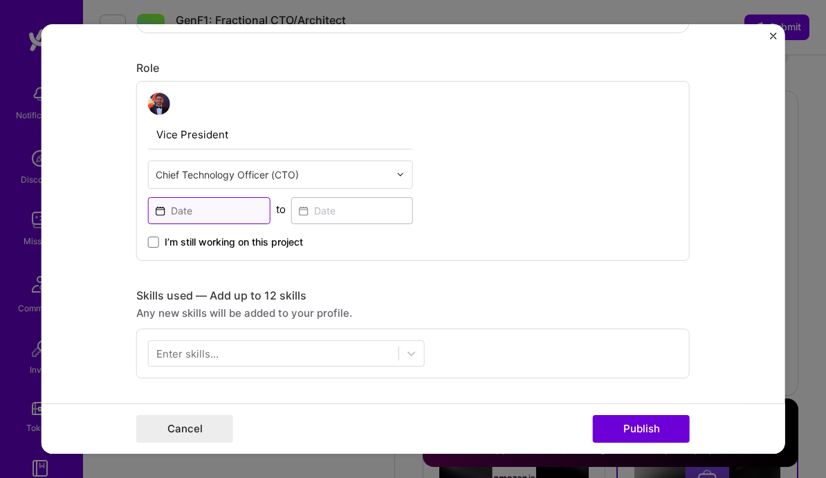
click at [246, 208] on input at bounding box center [209, 210] width 122 height 27
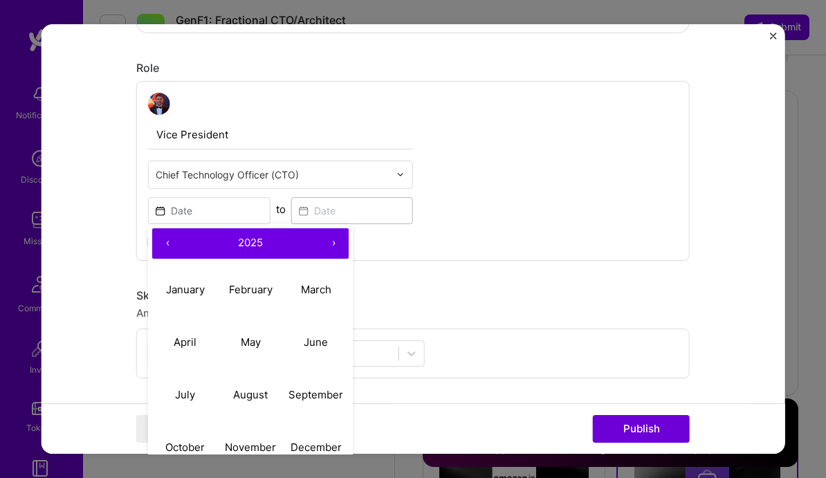
click at [168, 241] on button "‹" at bounding box center [167, 243] width 30 height 30
click at [182, 294] on abbr "January" at bounding box center [184, 289] width 39 height 13
type input "[DATE]"
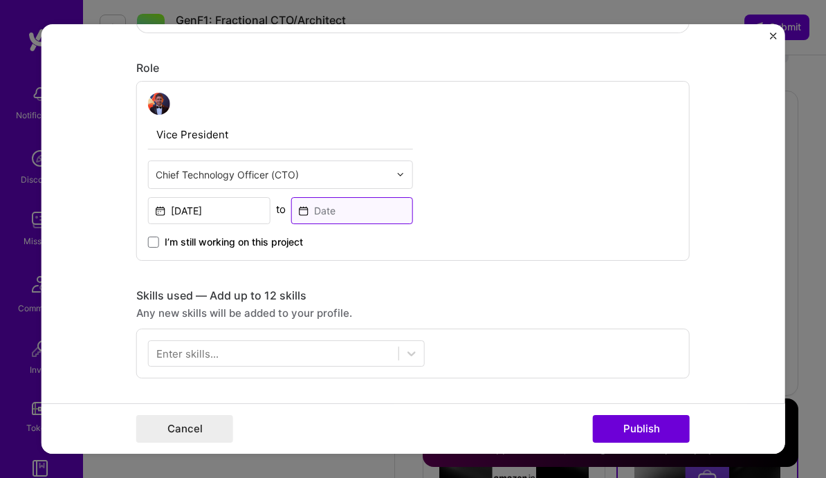
click at [328, 214] on input at bounding box center [352, 210] width 122 height 27
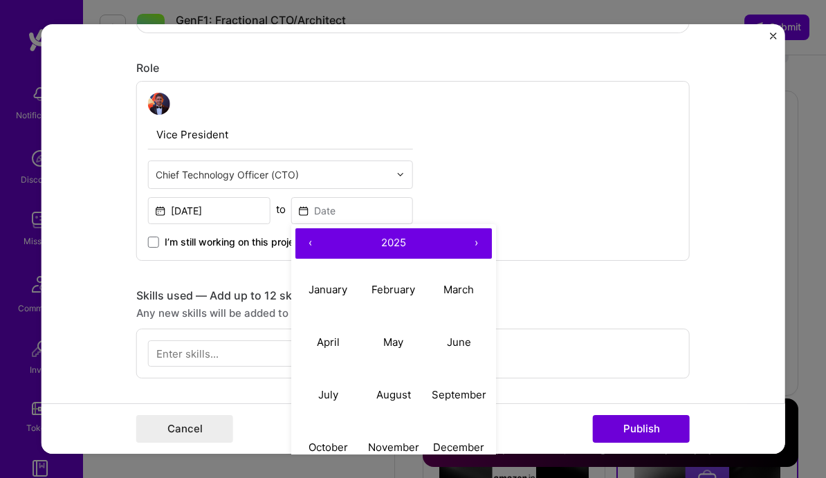
click at [311, 242] on button "‹" at bounding box center [311, 243] width 30 height 30
click at [312, 242] on button "‹" at bounding box center [311, 243] width 30 height 30
click at [320, 290] on abbr "January" at bounding box center [328, 289] width 39 height 13
type input "[DATE]"
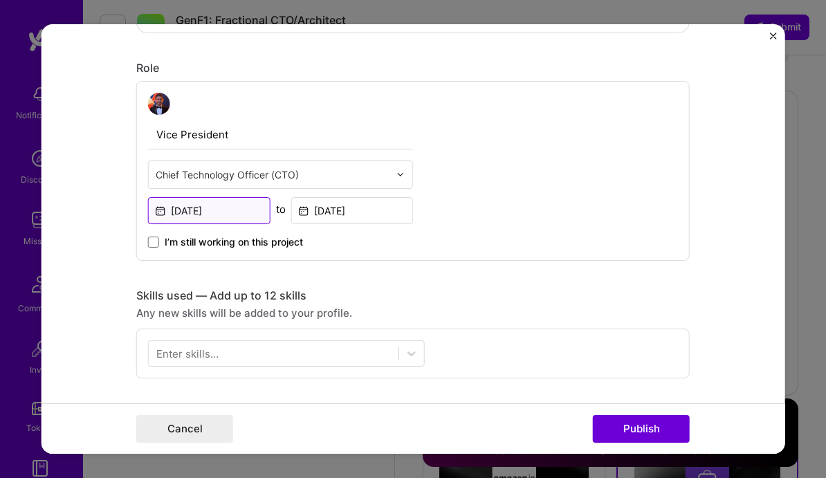
click at [200, 210] on input "[DATE]" at bounding box center [209, 210] width 122 height 27
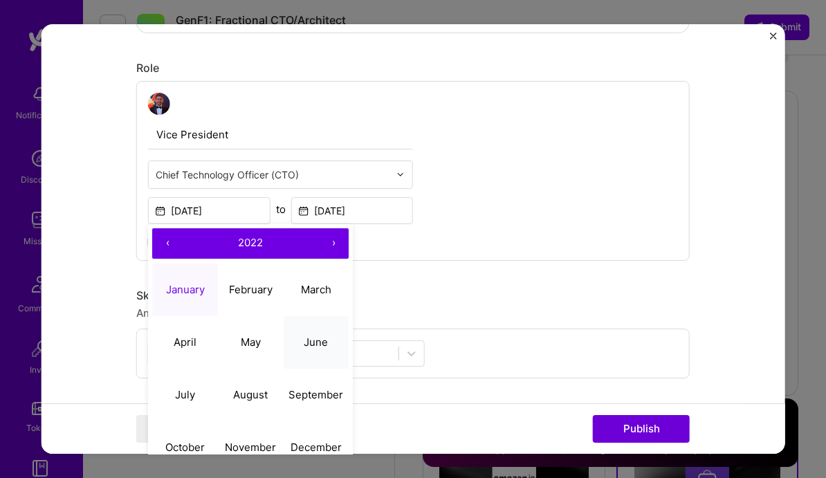
click at [314, 344] on abbr "June" at bounding box center [316, 342] width 24 height 13
type input "[DATE]"
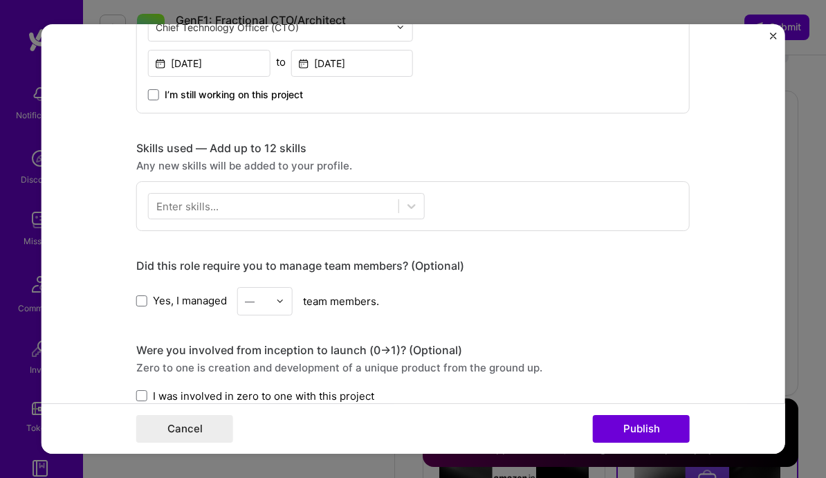
scroll to position [581, 0]
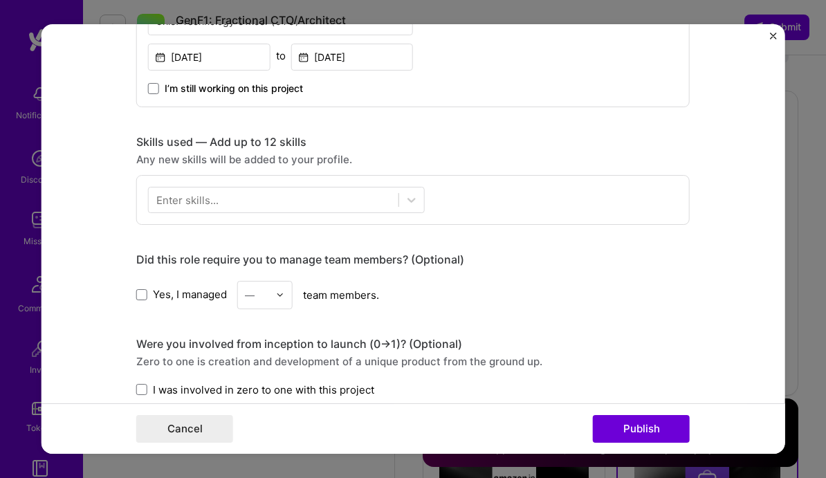
click at [154, 291] on span "Yes, I managed" at bounding box center [190, 294] width 74 height 15
click at [0, 0] on input "Yes, I managed" at bounding box center [0, 0] width 0 height 0
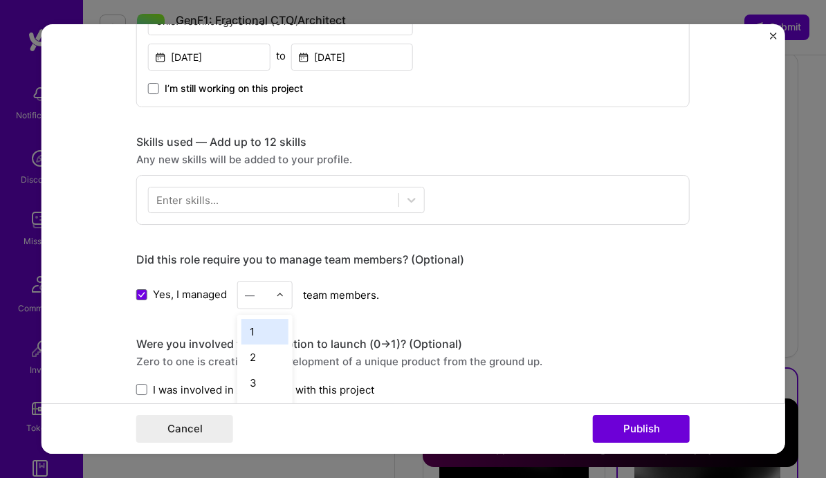
click at [282, 291] on img at bounding box center [280, 295] width 8 height 8
click at [269, 382] on div "20" at bounding box center [265, 378] width 47 height 26
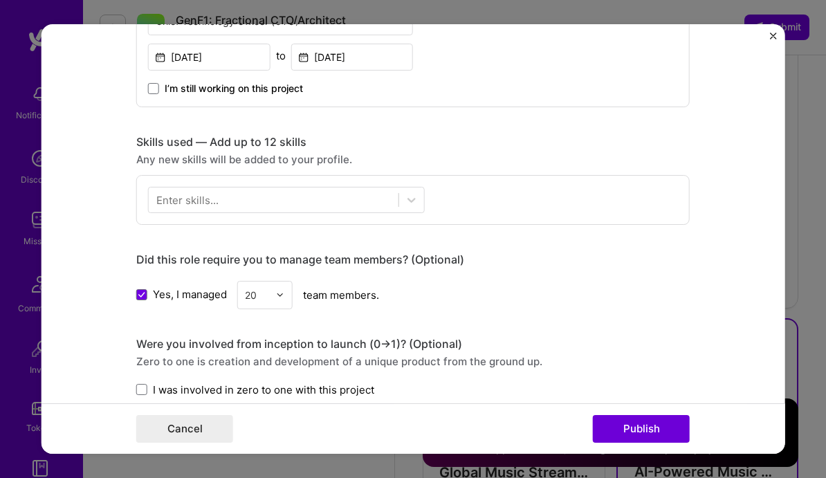
click at [281, 293] on img at bounding box center [280, 295] width 8 height 8
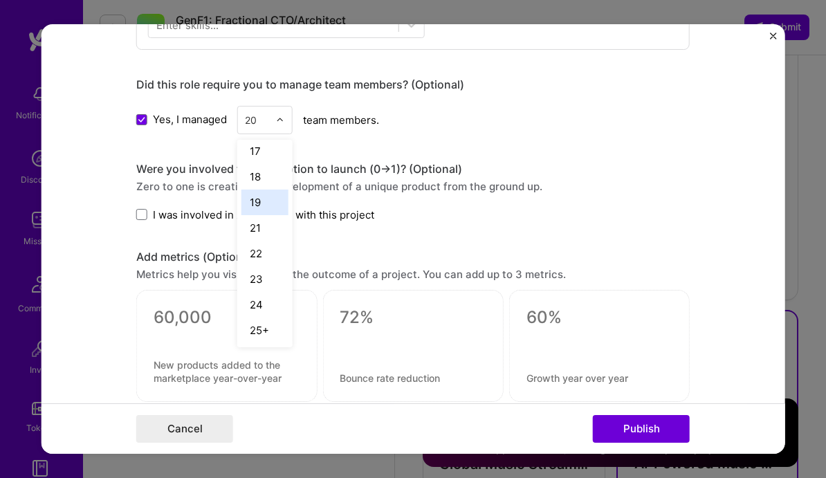
scroll to position [765, 0]
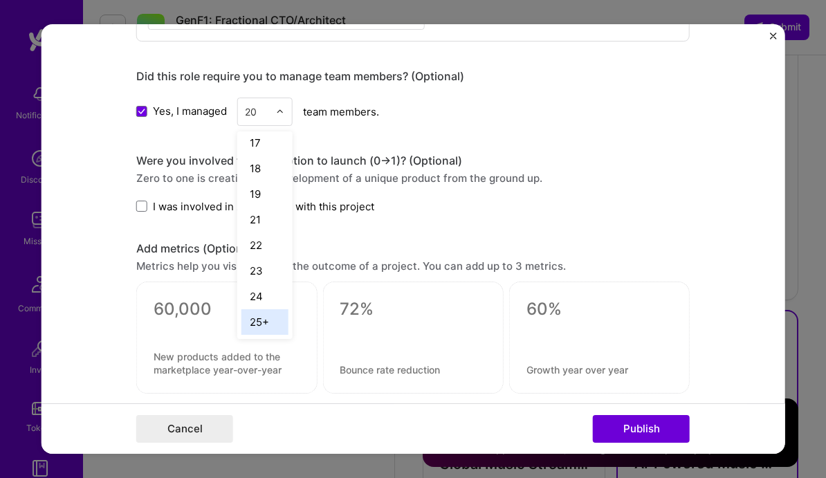
click at [271, 323] on div "25+" at bounding box center [265, 322] width 47 height 26
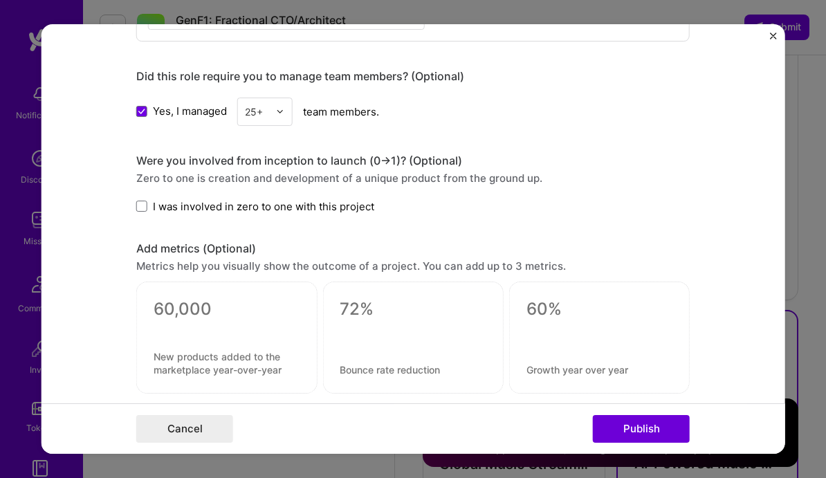
click at [212, 205] on span "I was involved in zero to one with this project" at bounding box center [263, 206] width 221 height 15
click at [0, 0] on input "I was involved in zero to one with this project" at bounding box center [0, 0] width 0 height 0
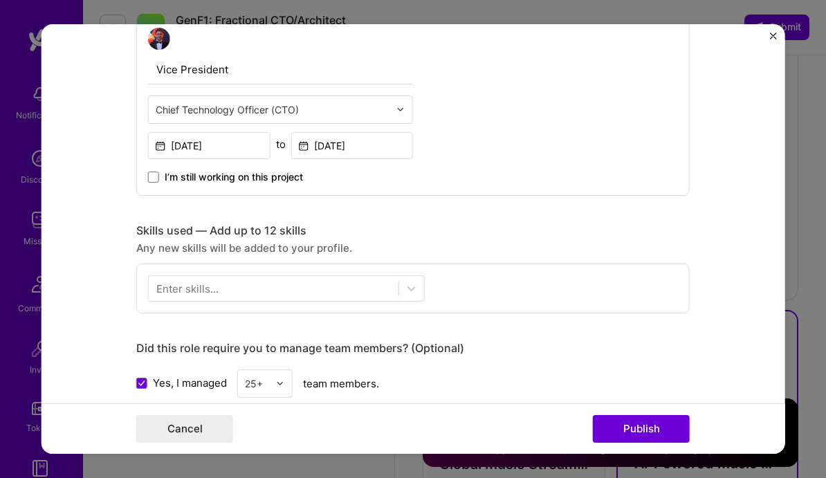
scroll to position [484, 0]
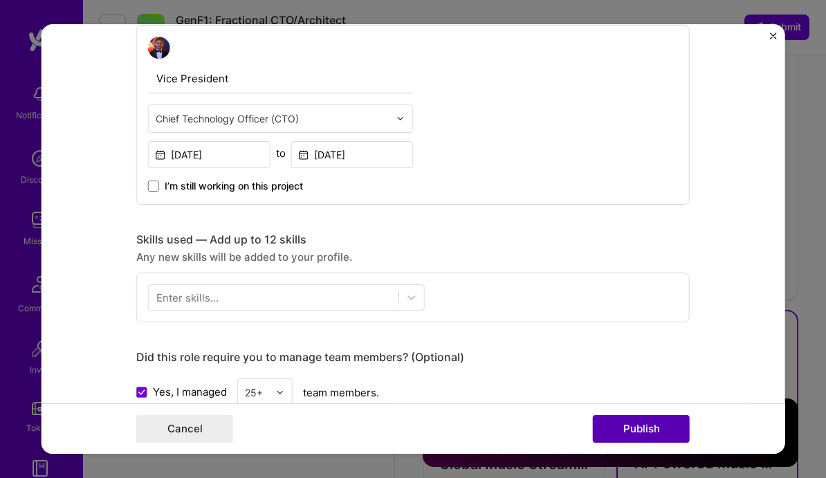
click at [623, 430] on button "Publish" at bounding box center [641, 429] width 97 height 28
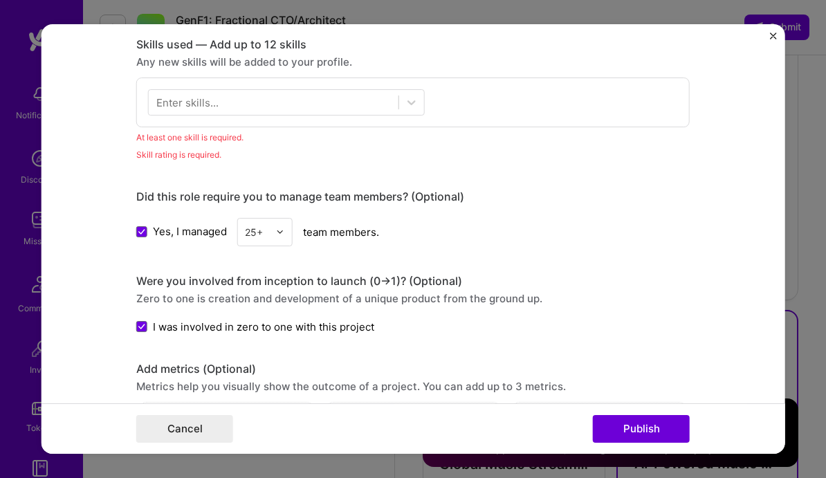
scroll to position [673, 0]
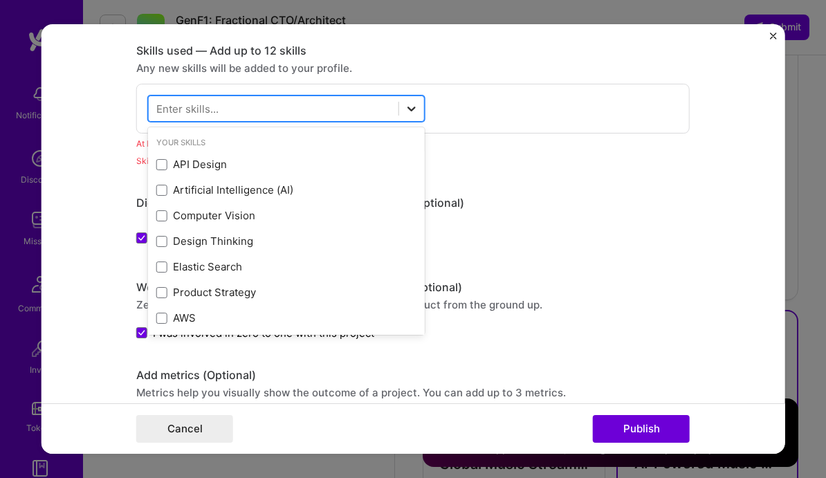
click at [412, 102] on icon at bounding box center [412, 109] width 14 height 14
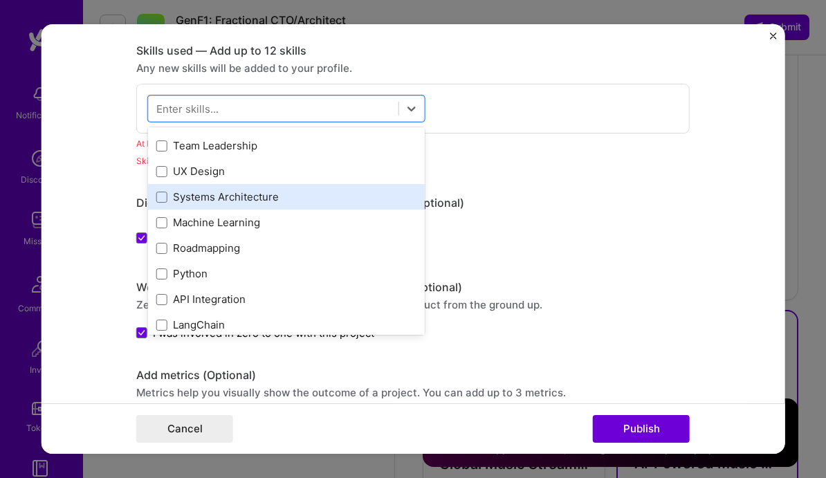
scroll to position [408, 0]
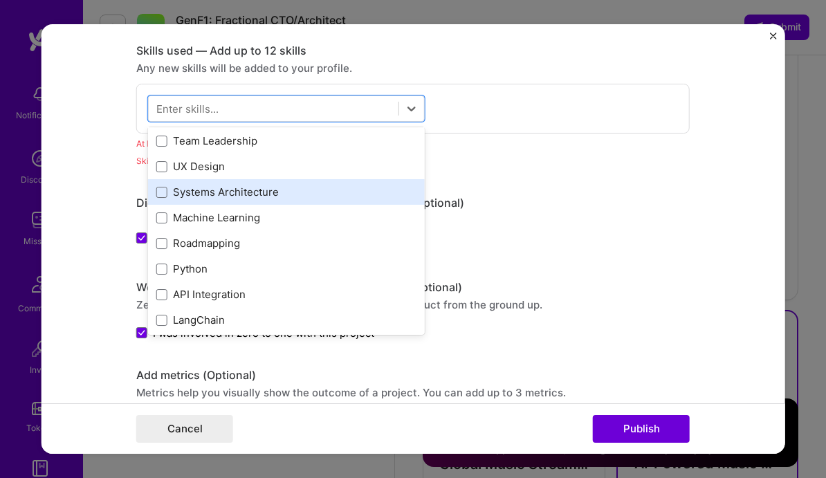
click at [336, 192] on div "Systems Architecture" at bounding box center [286, 192] width 260 height 15
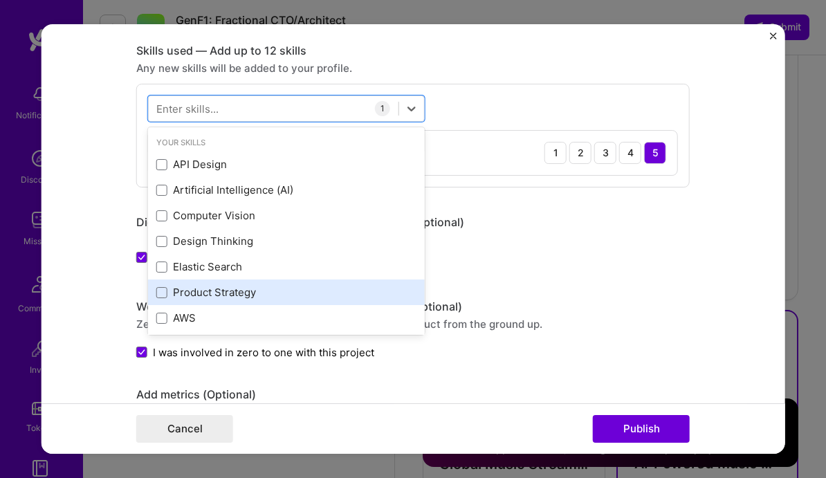
scroll to position [0, 0]
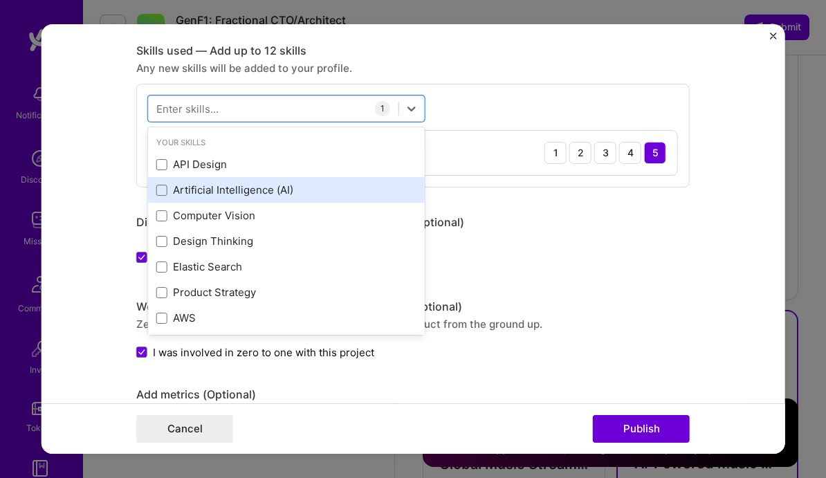
click at [288, 191] on div "Artificial Intelligence (AI)" at bounding box center [286, 190] width 260 height 15
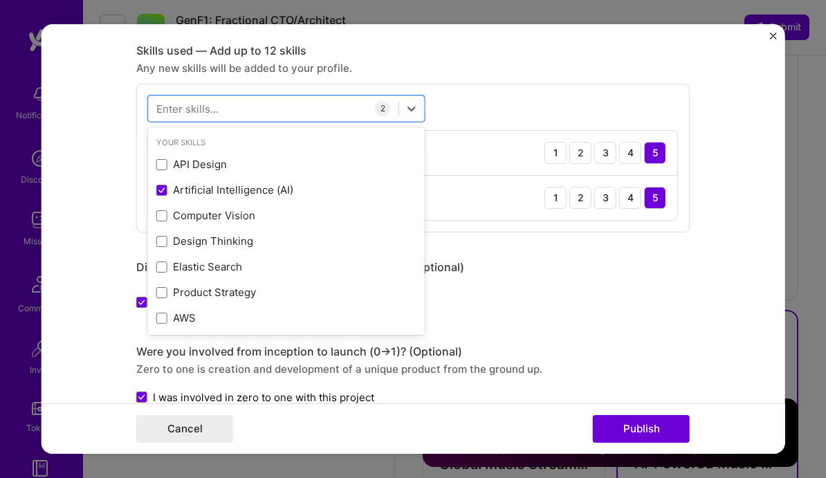
click at [477, 73] on div "Any new skills will be added to your profile." at bounding box center [413, 68] width 554 height 15
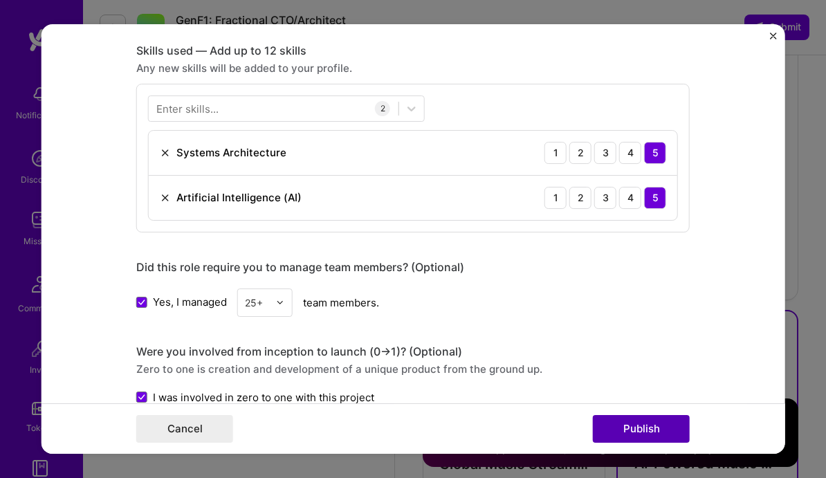
click at [626, 428] on button "Publish" at bounding box center [641, 429] width 97 height 28
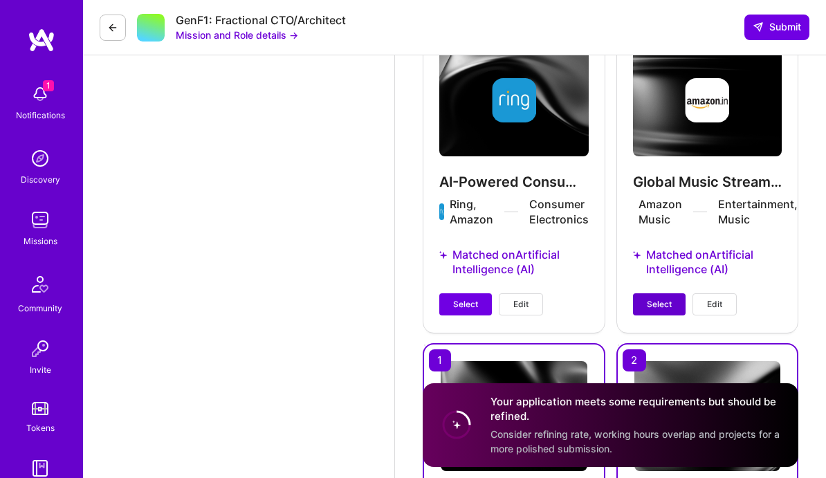
scroll to position [2000, 0]
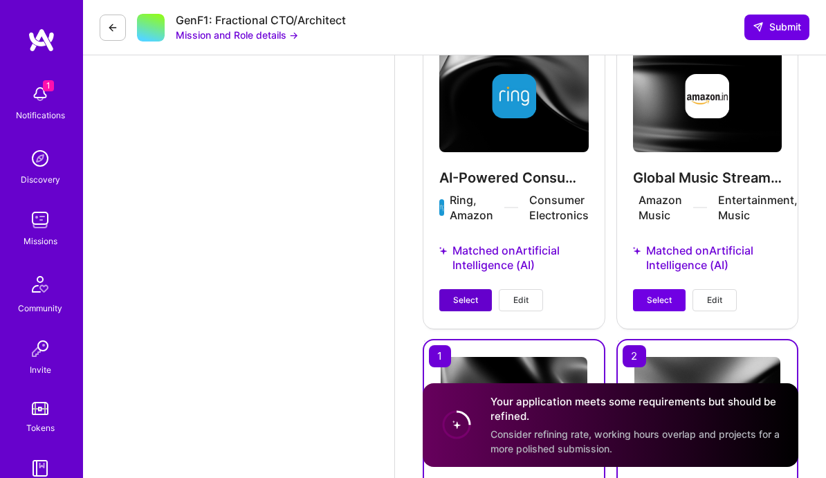
click at [469, 307] on span "Select" at bounding box center [465, 300] width 25 height 12
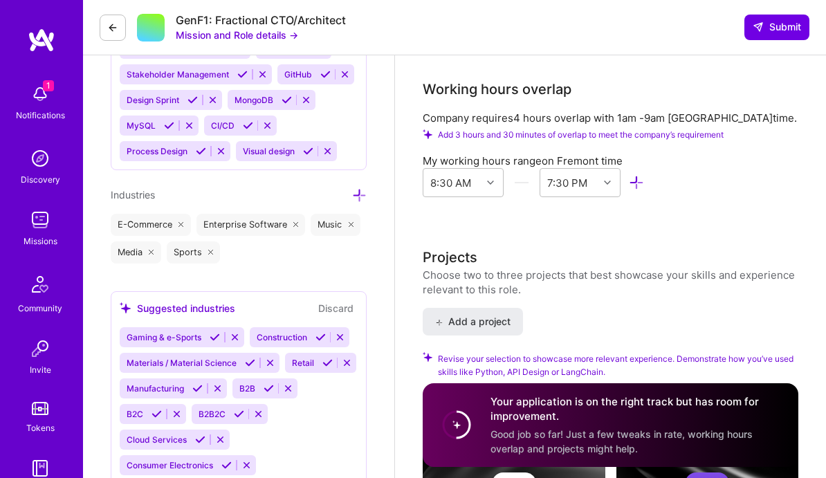
scroll to position [1339, 0]
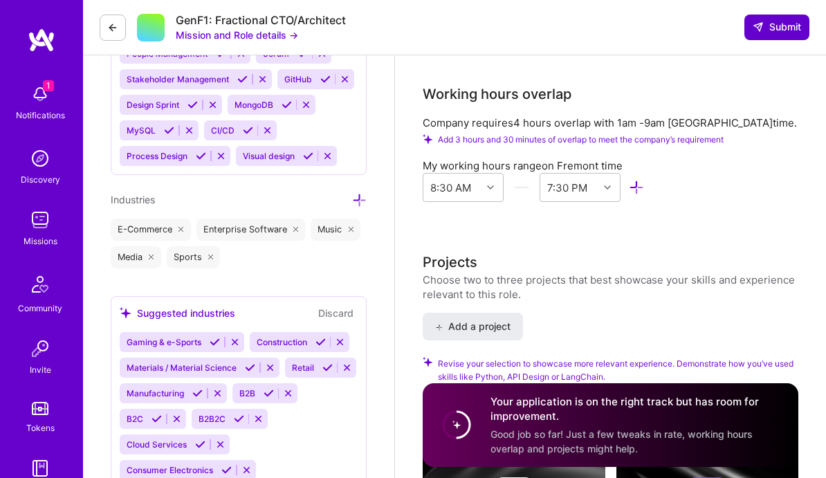
click at [765, 32] on span "Submit" at bounding box center [777, 27] width 48 height 14
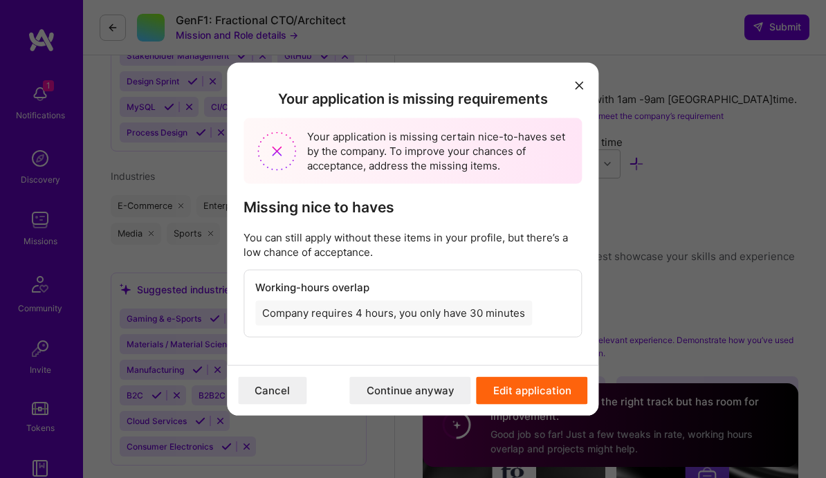
scroll to position [1368, 0]
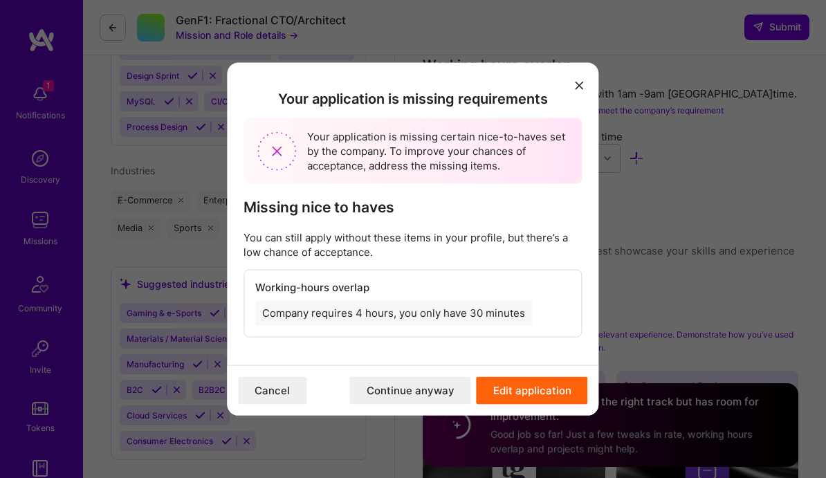
click at [461, 319] on div "Company requires 4 hours, you only have 30 minutes" at bounding box center [393, 313] width 277 height 25
click at [509, 388] on button "Edit application" at bounding box center [532, 391] width 111 height 28
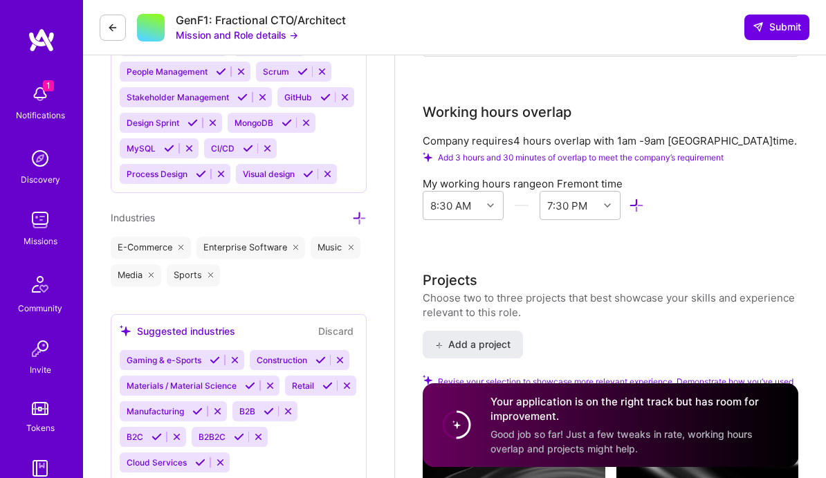
scroll to position [1321, 0]
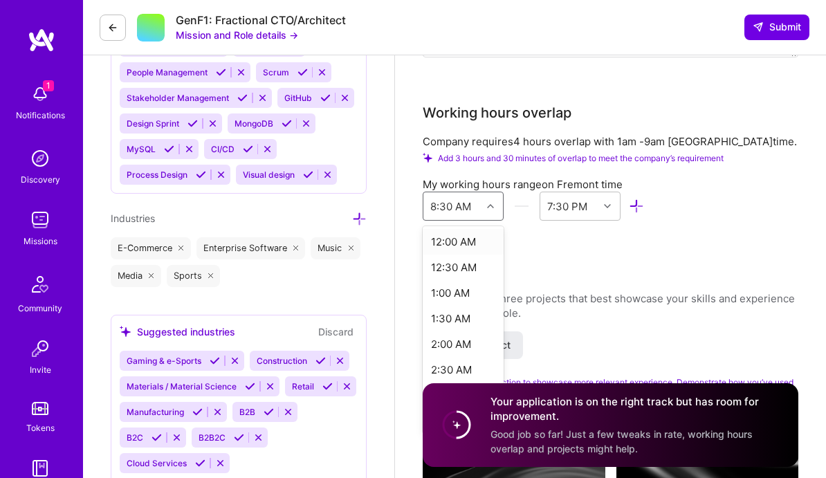
click at [489, 210] on icon at bounding box center [490, 206] width 7 height 7
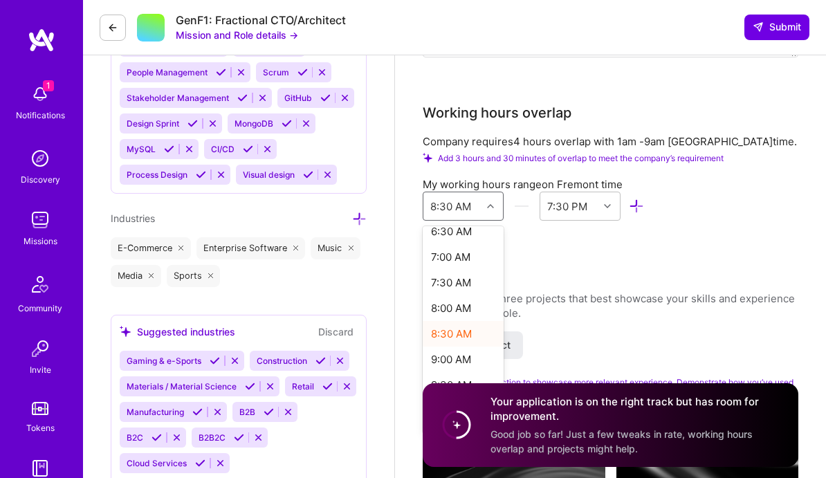
scroll to position [346, 0]
click at [460, 302] on div "8:00 AM" at bounding box center [463, 306] width 81 height 26
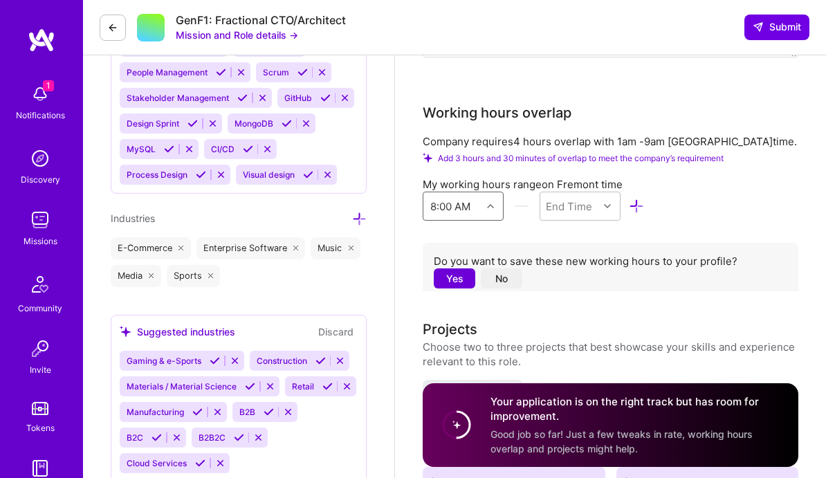
click at [505, 282] on button "No" at bounding box center [502, 279] width 42 height 20
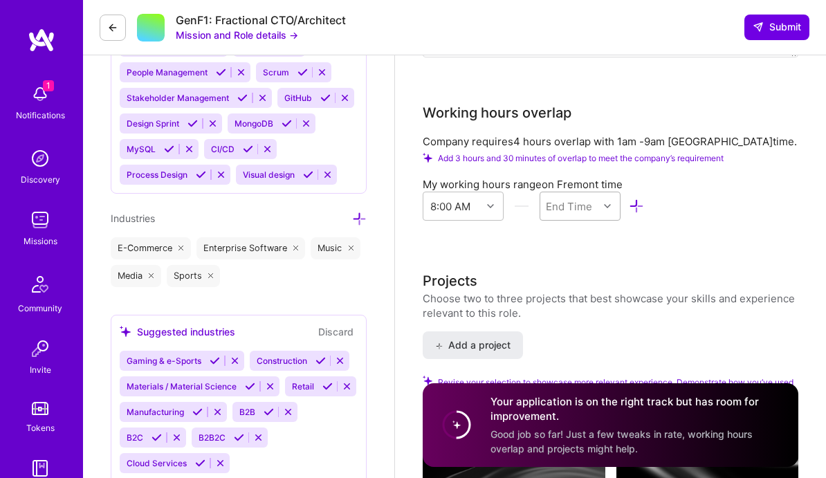
click at [605, 210] on icon at bounding box center [607, 206] width 7 height 7
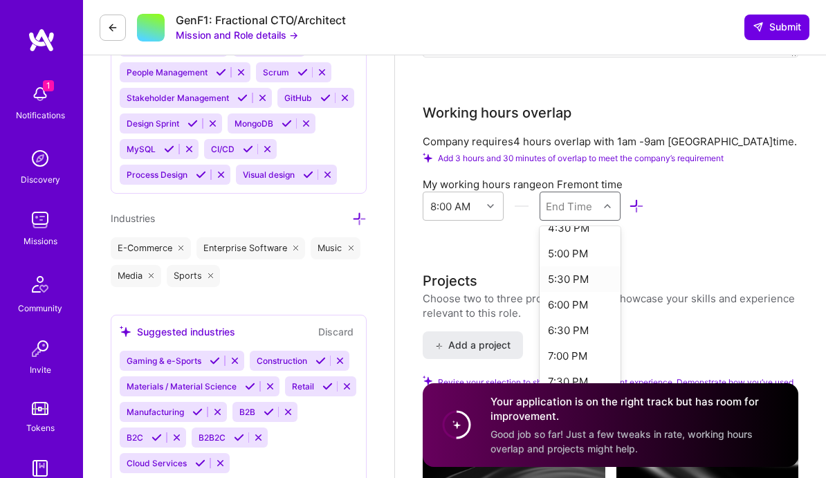
click at [581, 287] on div "5:30 PM" at bounding box center [580, 279] width 81 height 26
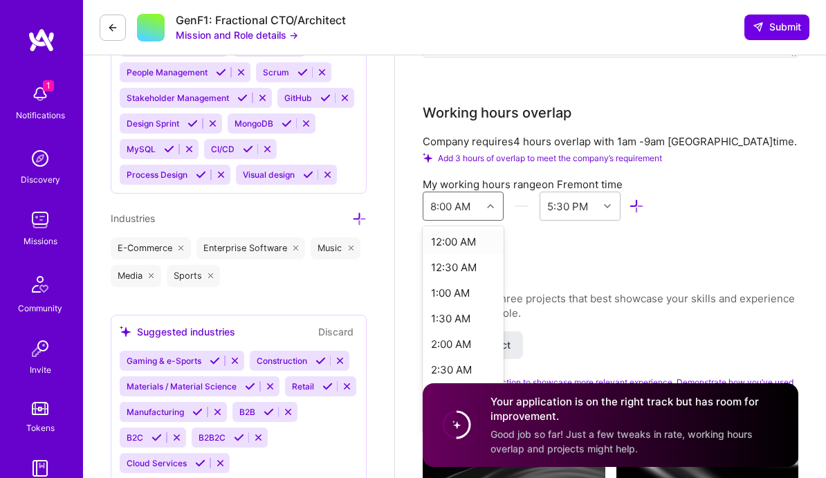
click at [487, 210] on icon at bounding box center [490, 206] width 7 height 7
click at [471, 246] on div "12:00 AM" at bounding box center [463, 242] width 81 height 26
click at [488, 210] on icon at bounding box center [490, 206] width 7 height 7
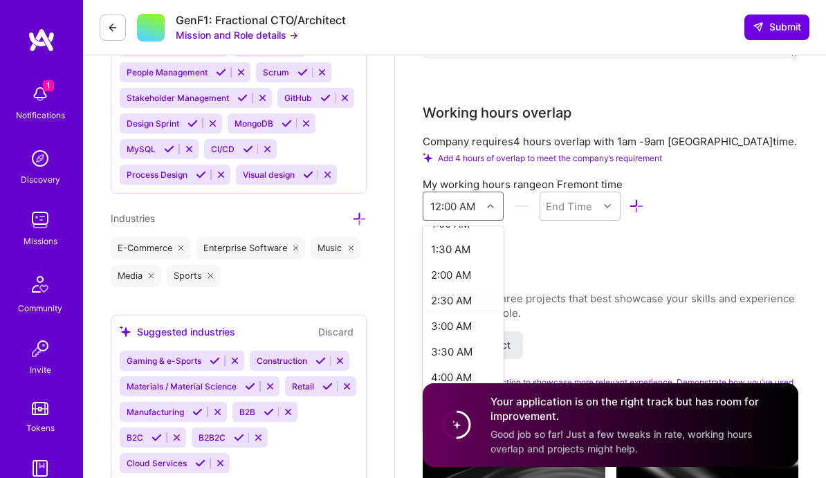
scroll to position [80, 0]
click at [477, 317] on div "3:00 AM" at bounding box center [463, 315] width 81 height 26
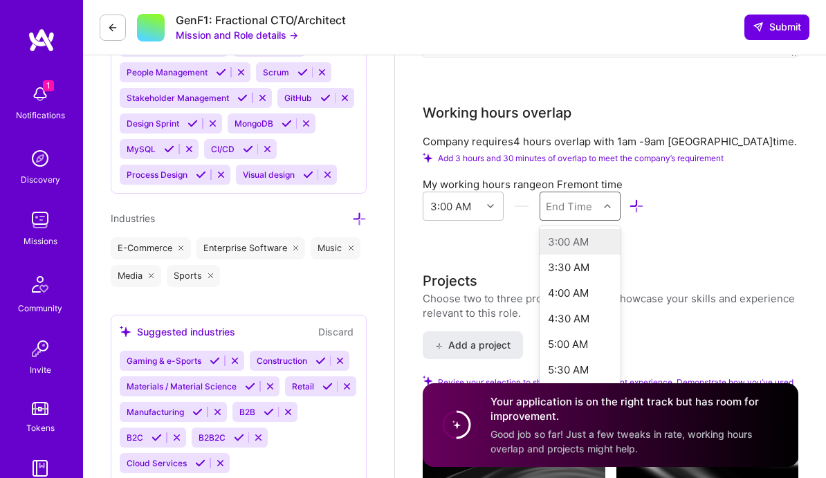
click at [610, 210] on icon at bounding box center [607, 206] width 7 height 7
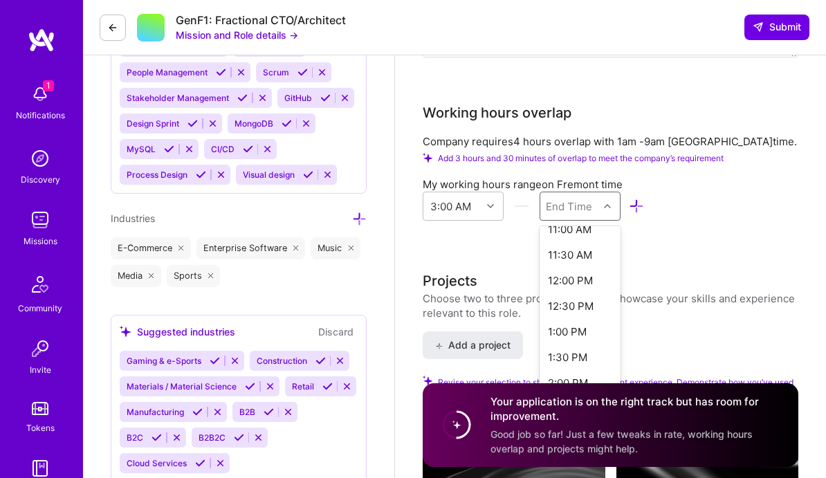
scroll to position [458, 0]
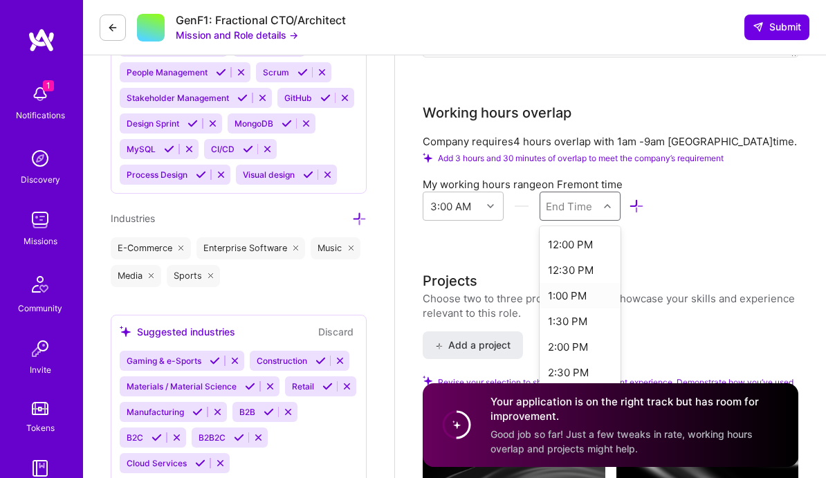
click at [579, 302] on div "1:00 PM" at bounding box center [580, 296] width 81 height 26
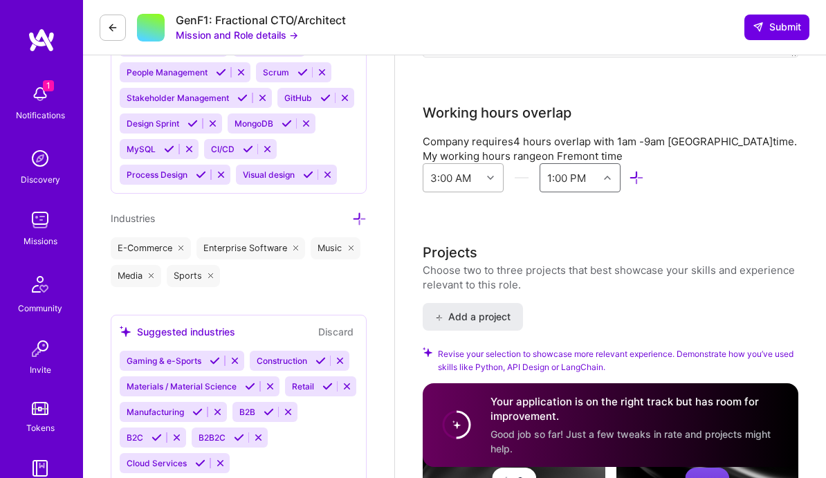
click at [491, 180] on icon at bounding box center [490, 177] width 7 height 7
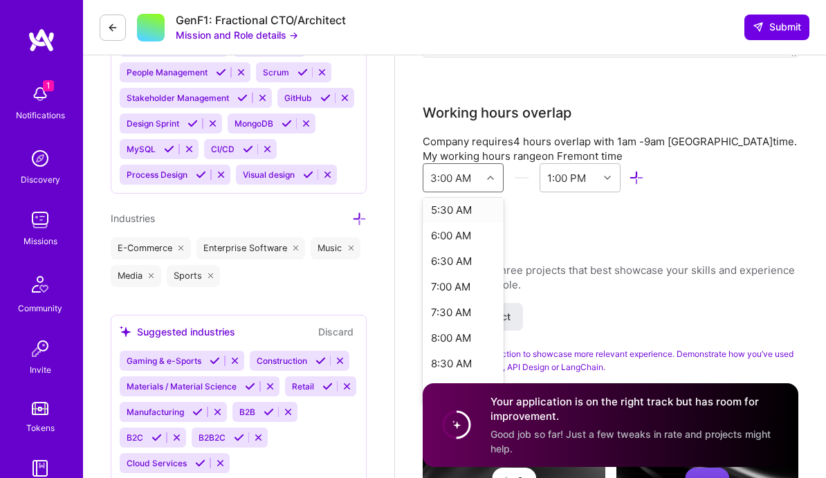
scroll to position [326, 0]
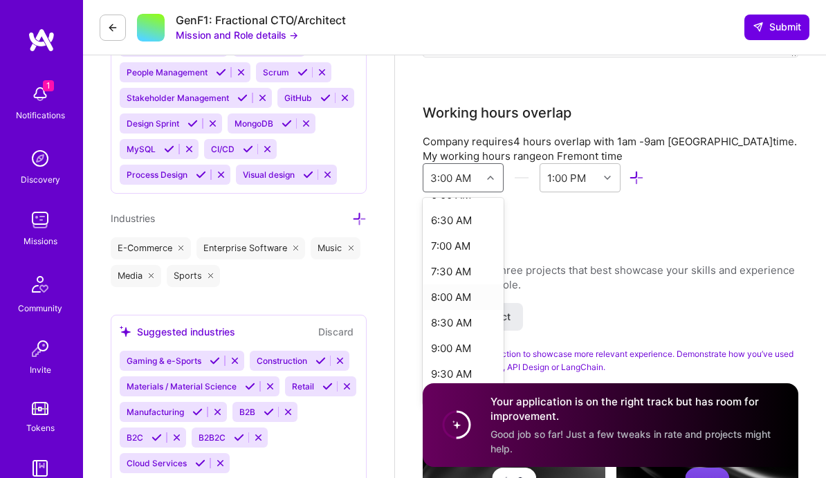
click at [467, 297] on div "8:00 AM" at bounding box center [463, 297] width 81 height 26
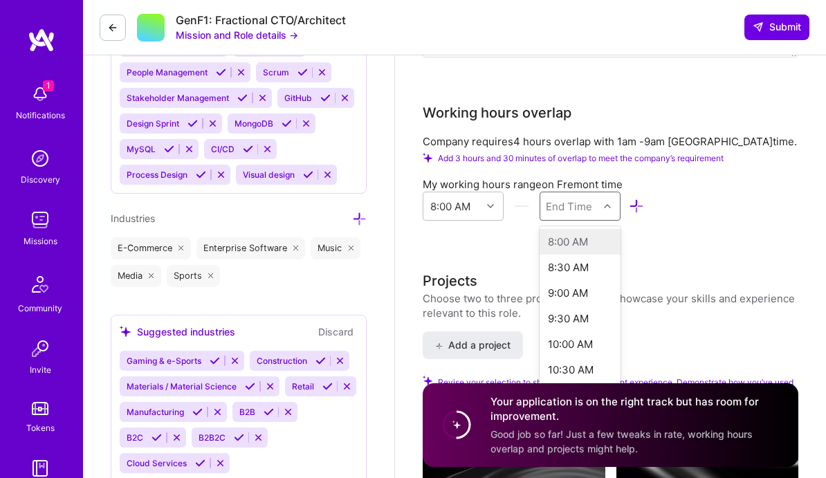
click at [606, 210] on icon at bounding box center [607, 206] width 7 height 7
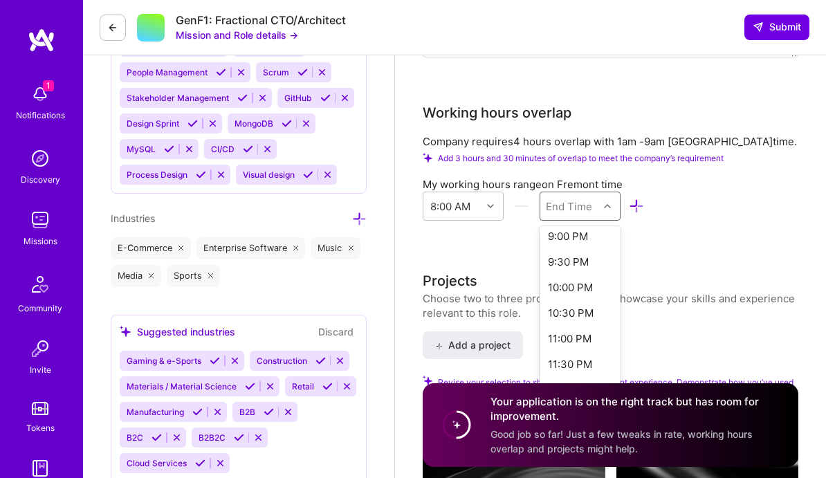
scroll to position [670, 0]
click at [570, 295] on div "10:00 PM" at bounding box center [580, 289] width 81 height 26
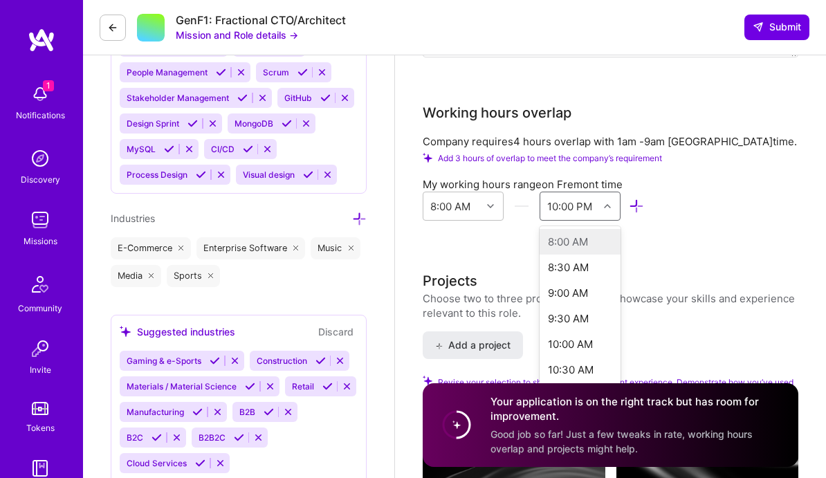
click at [604, 210] on icon at bounding box center [607, 206] width 7 height 7
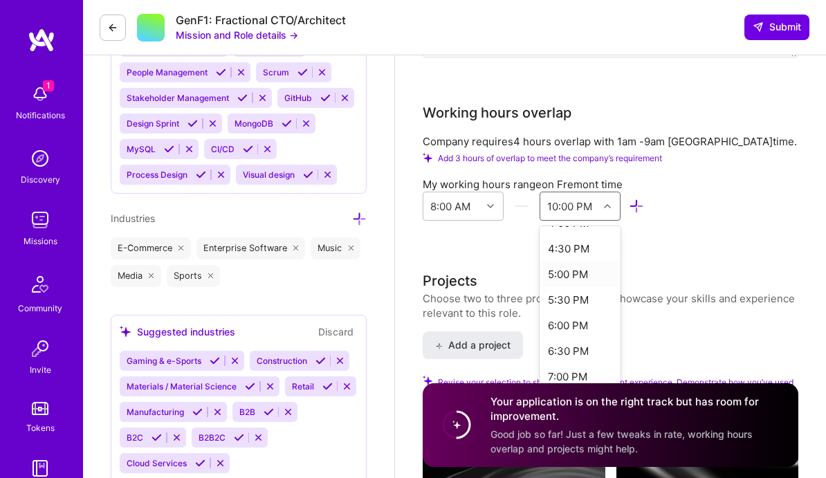
click at [578, 276] on div "5:00 PM" at bounding box center [580, 275] width 81 height 26
click at [599, 267] on div "Chief Technology Officer (CTO) role description Lead technical strategy and han…" at bounding box center [611, 61] width 376 height 2624
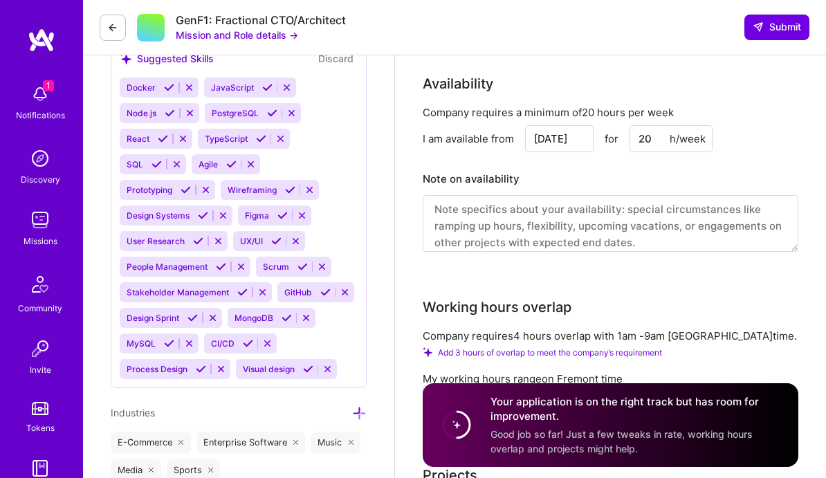
scroll to position [1105, 0]
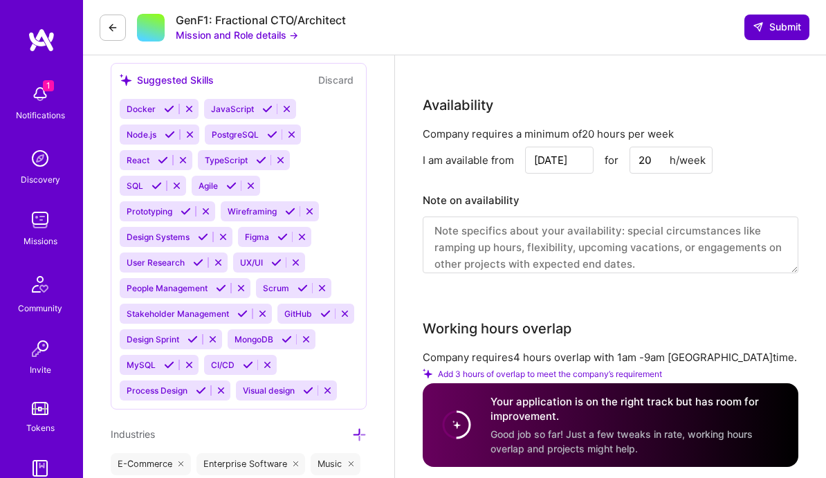
click at [772, 30] on span "Submit" at bounding box center [777, 27] width 48 height 14
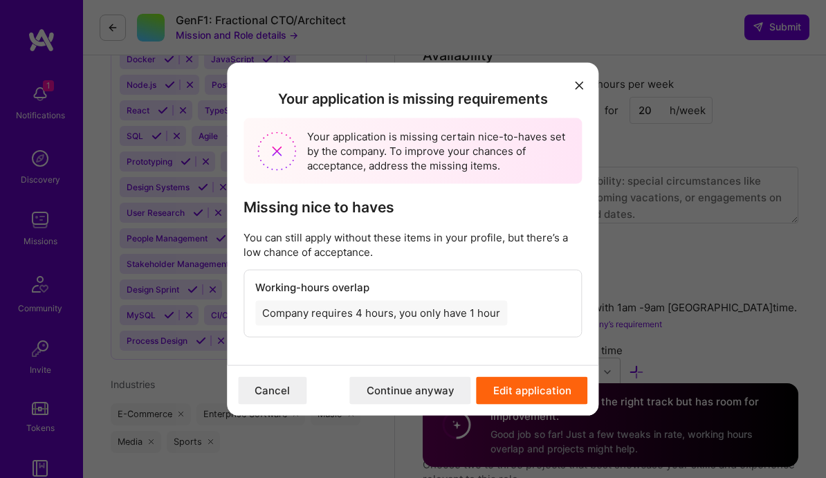
scroll to position [1155, 0]
click at [414, 397] on button "Continue anyway" at bounding box center [410, 391] width 121 height 28
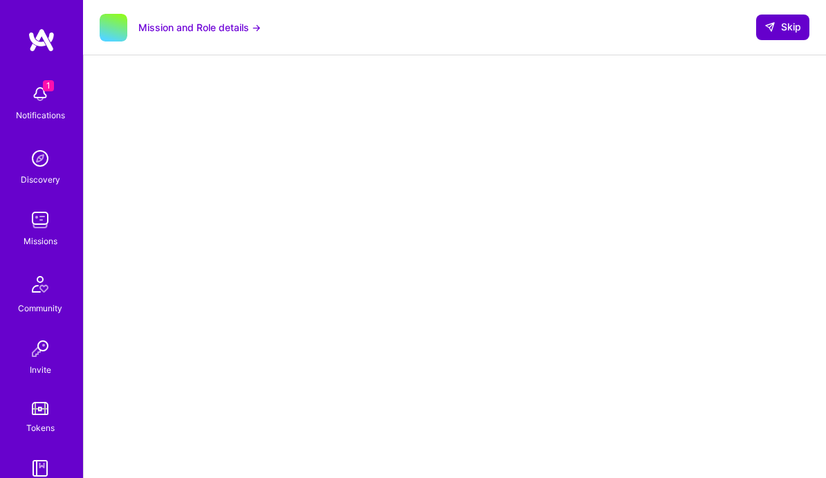
click at [777, 34] on button "Skip" at bounding box center [782, 27] width 53 height 25
select select "US"
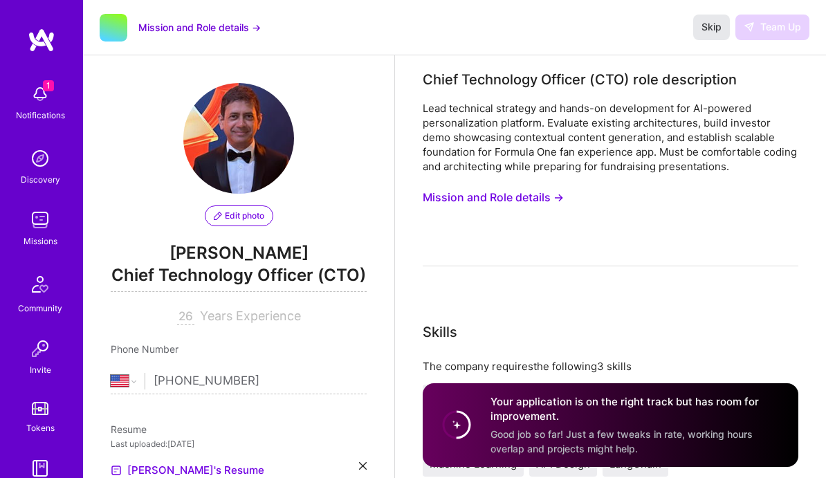
click at [718, 30] on span "Skip" at bounding box center [712, 27] width 20 height 14
click at [709, 28] on span "Skip" at bounding box center [712, 27] width 20 height 14
click at [35, 226] on img at bounding box center [40, 220] width 28 height 28
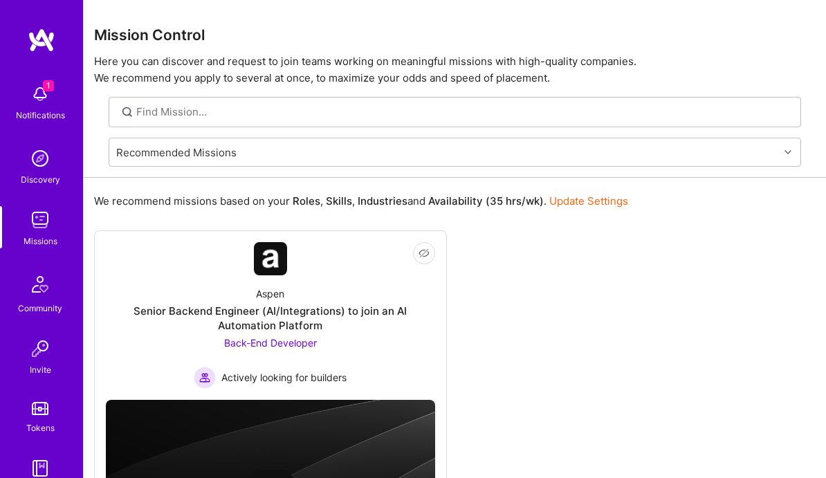
click at [37, 179] on div "Discovery" at bounding box center [40, 179] width 39 height 15
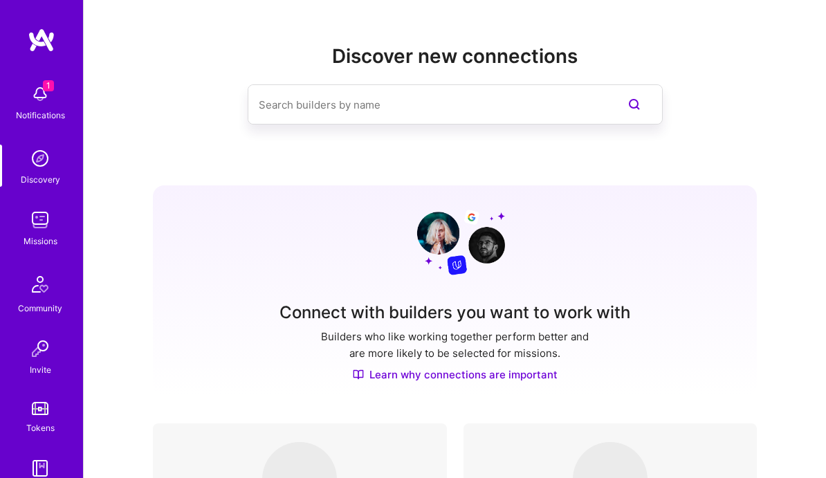
click at [41, 115] on div "Notifications" at bounding box center [40, 115] width 49 height 15
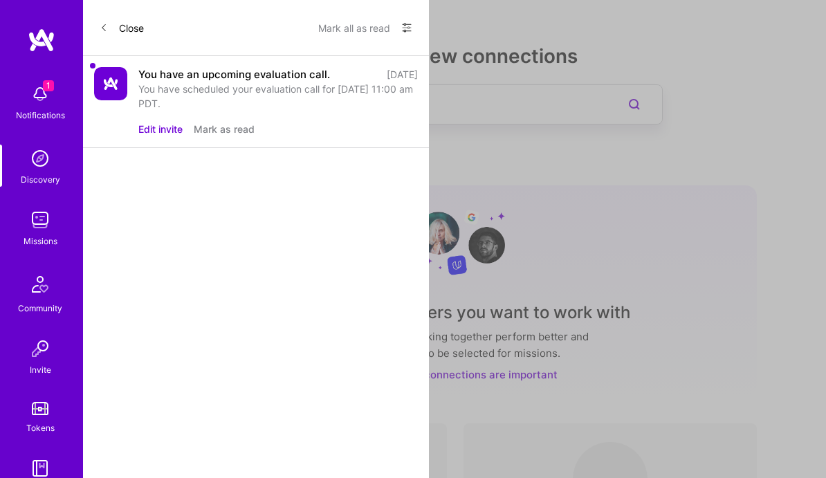
click at [184, 90] on div "You have scheduled your evaluation call for [DATE] 11:00 am PDT." at bounding box center [278, 96] width 280 height 29
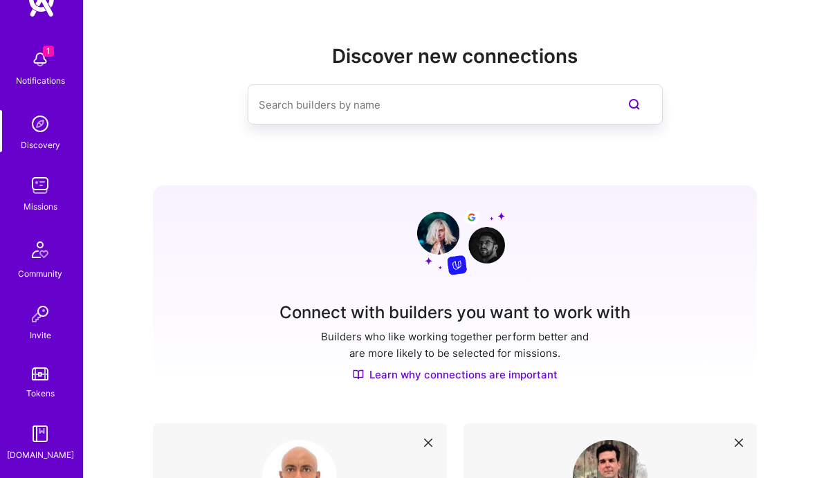
scroll to position [36, 0]
click at [36, 262] on img at bounding box center [40, 248] width 33 height 33
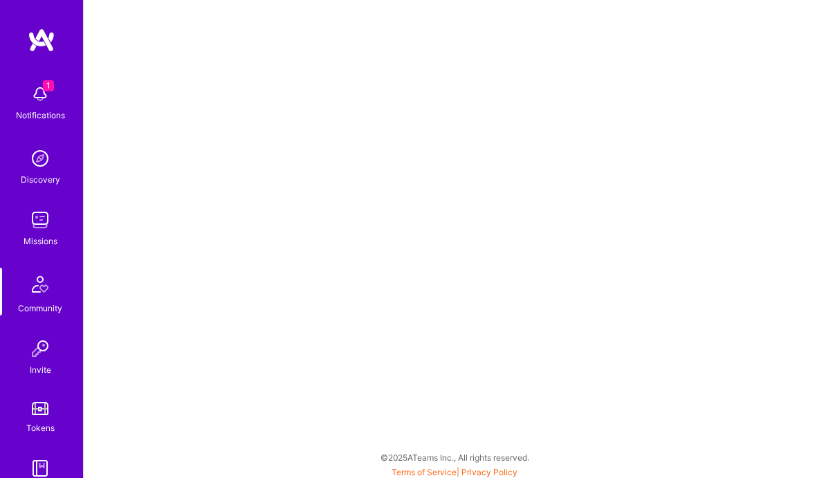
click at [39, 174] on div "Discovery" at bounding box center [40, 179] width 39 height 15
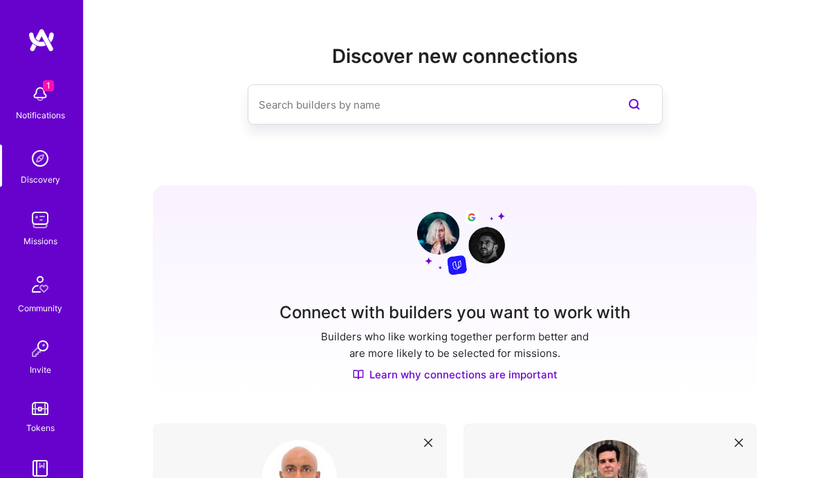
click at [43, 93] on img at bounding box center [40, 94] width 28 height 28
click at [46, 43] on img at bounding box center [42, 40] width 28 height 25
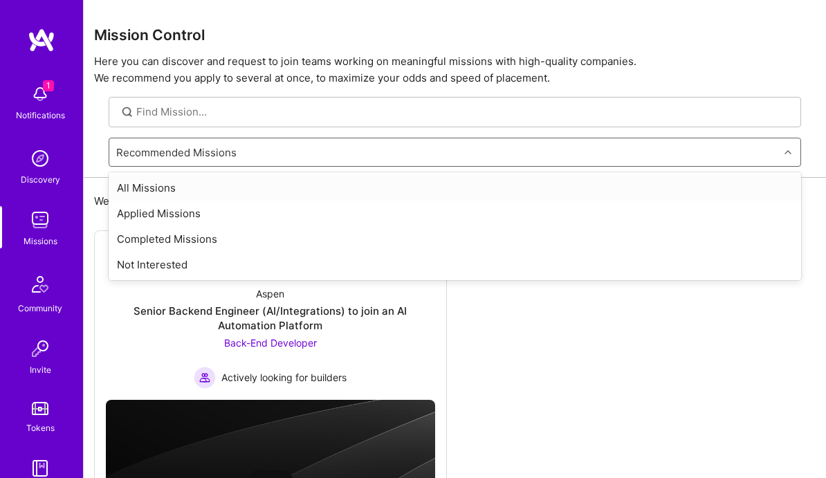
click at [439, 156] on div "Recommended Missions" at bounding box center [444, 152] width 670 height 28
click at [406, 191] on div "All Missions" at bounding box center [455, 188] width 693 height 26
